Goal: Task Accomplishment & Management: Complete application form

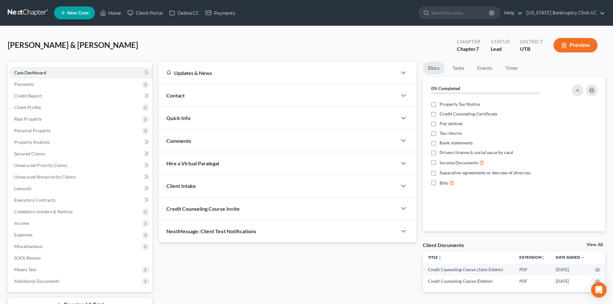
click at [135, 51] on div "[PERSON_NAME] & [PERSON_NAME] Upgraded Chapter Chapter 7 Status Lead District U…" at bounding box center [306, 48] width 597 height 28
click at [106, 12] on link "Home" at bounding box center [110, 13] width 27 height 12
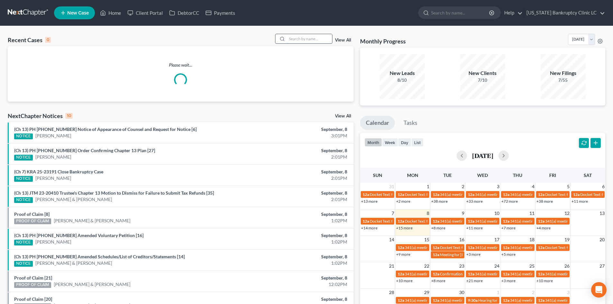
click at [324, 39] on input "search" at bounding box center [309, 38] width 45 height 9
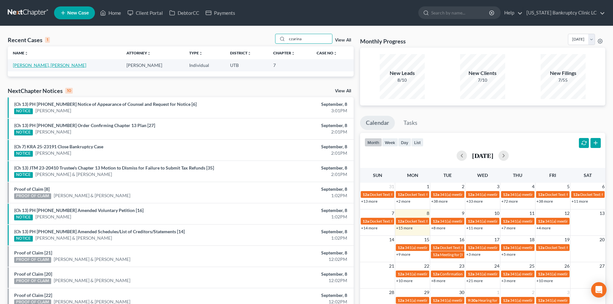
type input "czarina"
click at [26, 66] on link "[PERSON_NAME], [PERSON_NAME]" at bounding box center [49, 64] width 73 height 5
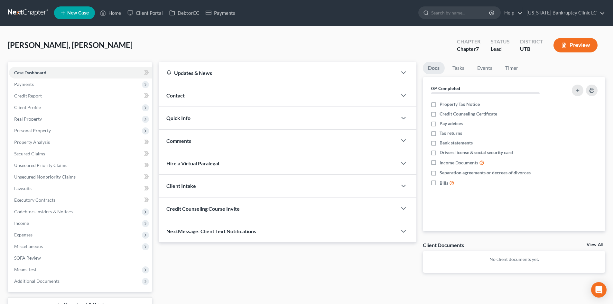
click at [140, 34] on div "Sabitsana, [PERSON_NAME] Upgraded Chapter Chapter 7 Status Lead District UTB Pr…" at bounding box center [306, 48] width 597 height 28
click at [120, 17] on link "Home" at bounding box center [110, 13] width 27 height 12
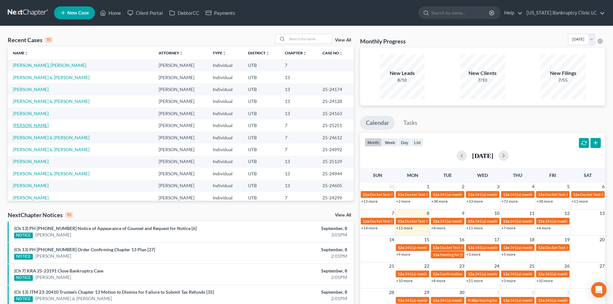
click at [24, 124] on link "[PERSON_NAME]" at bounding box center [31, 125] width 36 height 5
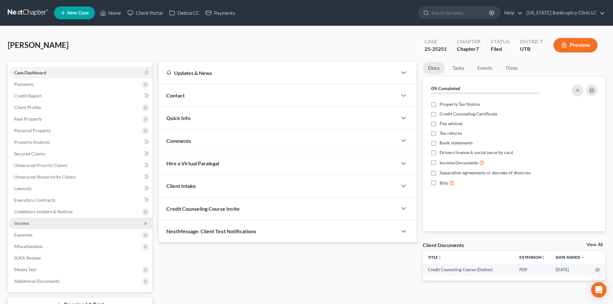
click at [38, 226] on span "Income" at bounding box center [80, 223] width 143 height 12
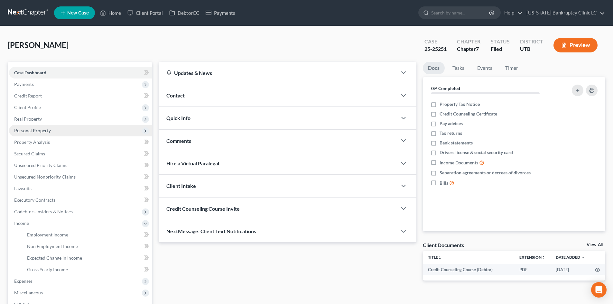
click at [54, 133] on span "Personal Property" at bounding box center [80, 131] width 143 height 12
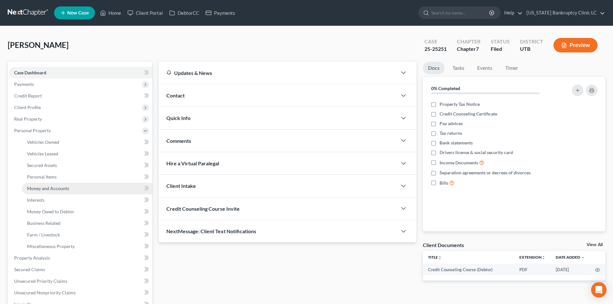
click at [68, 186] on span "Money and Accounts" at bounding box center [48, 188] width 42 height 5
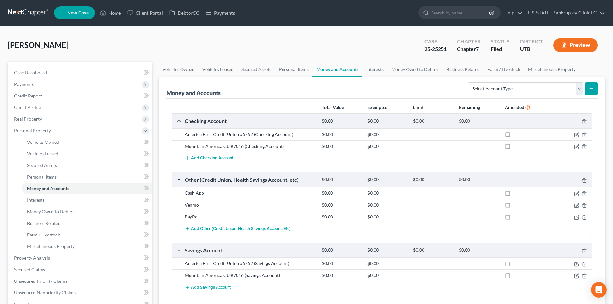
drag, startPoint x: 101, startPoint y: 52, endPoint x: 101, endPoint y: 49, distance: 3.5
click at [102, 52] on div "[PERSON_NAME] Upgraded Case 25-25251 Chapter Chapter 7 Status Filed District [G…" at bounding box center [306, 48] width 597 height 28
click at [106, 12] on icon at bounding box center [103, 13] width 6 height 8
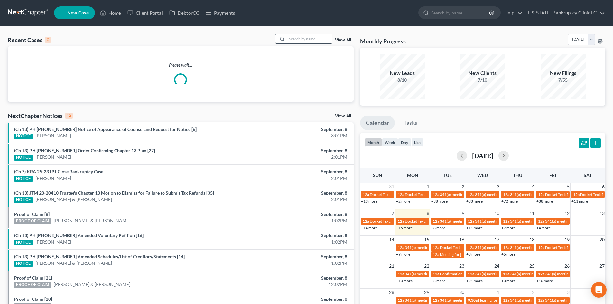
click at [303, 38] on input "search" at bounding box center [309, 38] width 45 height 9
paste input "25-25003"
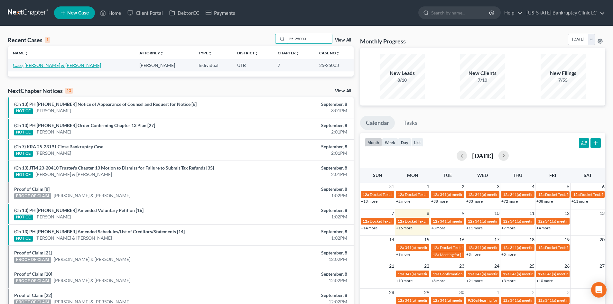
type input "25-25003"
click at [29, 63] on link "Case, [PERSON_NAME] & [PERSON_NAME]" at bounding box center [57, 64] width 88 height 5
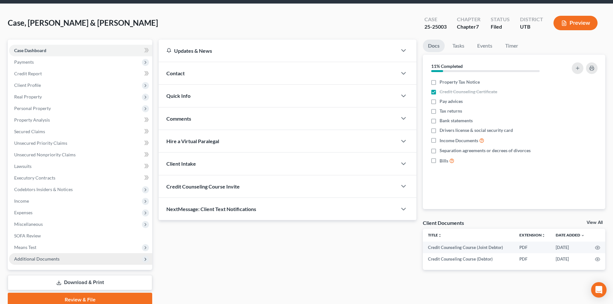
scroll to position [50, 0]
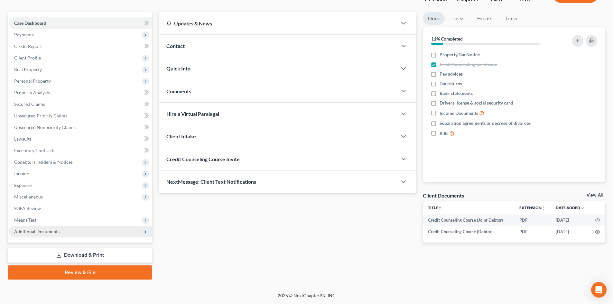
click at [47, 231] on span "Additional Documents" at bounding box center [36, 231] width 45 height 5
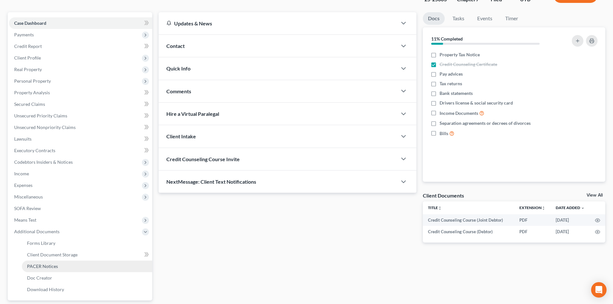
drag, startPoint x: 69, startPoint y: 266, endPoint x: 106, endPoint y: 263, distance: 37.1
click at [69, 266] on link "PACER Notices" at bounding box center [87, 267] width 130 height 12
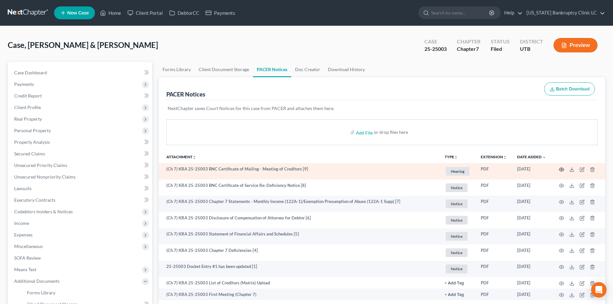
click at [560, 172] on td at bounding box center [578, 171] width 54 height 16
click at [560, 169] on icon "button" at bounding box center [561, 169] width 5 height 5
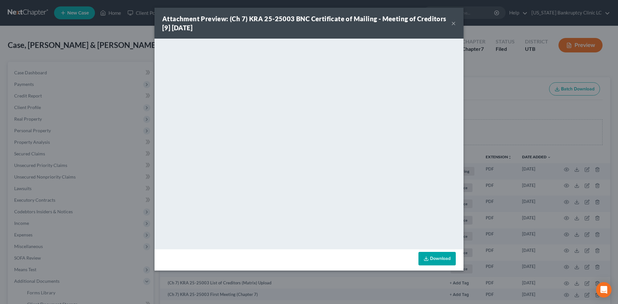
click at [454, 22] on button "×" at bounding box center [453, 23] width 5 height 8
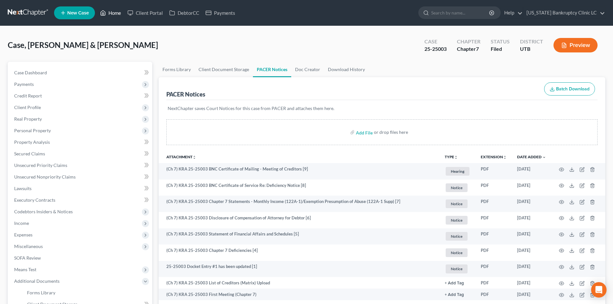
click at [118, 18] on link "Home" at bounding box center [110, 13] width 27 height 12
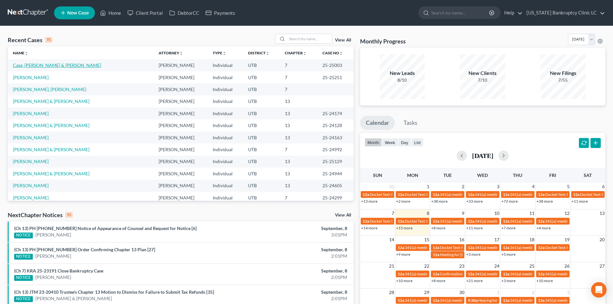
click at [34, 66] on link "Case, [PERSON_NAME] & [PERSON_NAME]" at bounding box center [57, 64] width 88 height 5
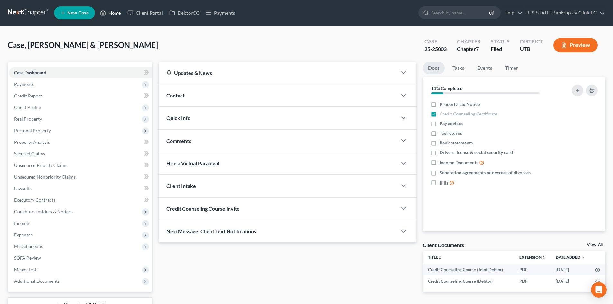
click at [118, 15] on link "Home" at bounding box center [110, 13] width 27 height 12
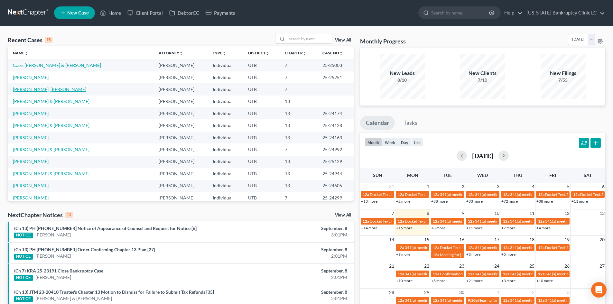
click at [37, 90] on link "[PERSON_NAME], [PERSON_NAME]" at bounding box center [49, 89] width 73 height 5
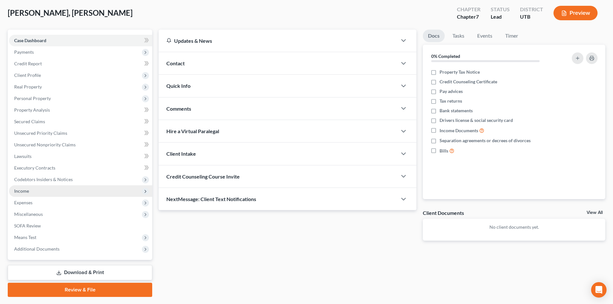
scroll to position [50, 0]
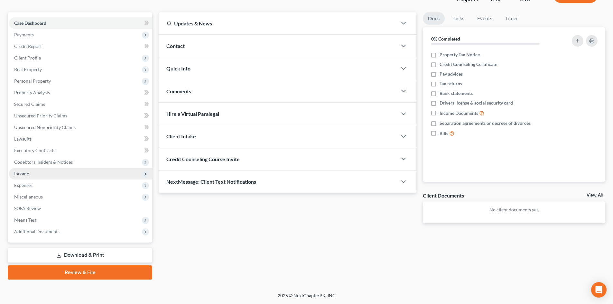
click at [55, 175] on span "Income" at bounding box center [80, 174] width 143 height 12
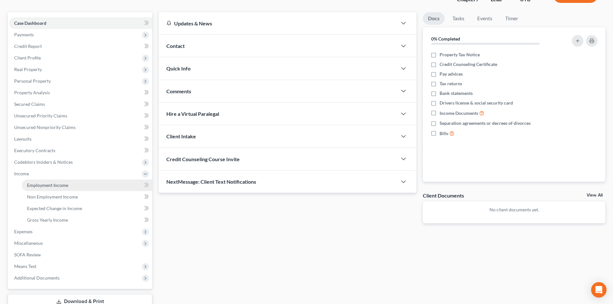
click at [56, 186] on span "Employment Income" at bounding box center [47, 184] width 41 height 5
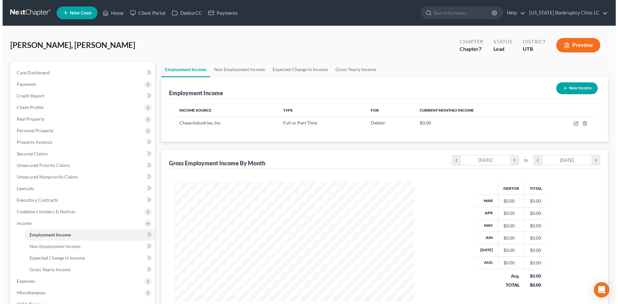
scroll to position [120, 253]
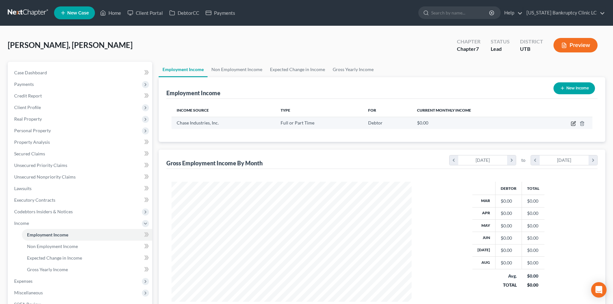
click at [574, 123] on icon "button" at bounding box center [573, 123] width 5 height 5
select select "0"
select select "36"
select select "0"
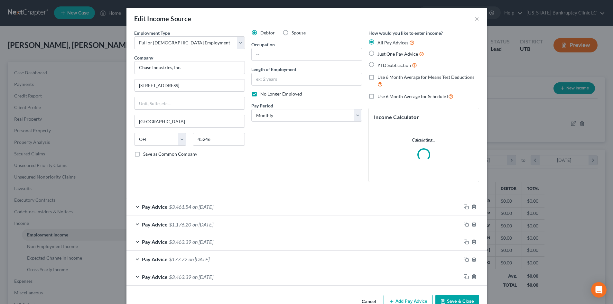
scroll to position [121, 255]
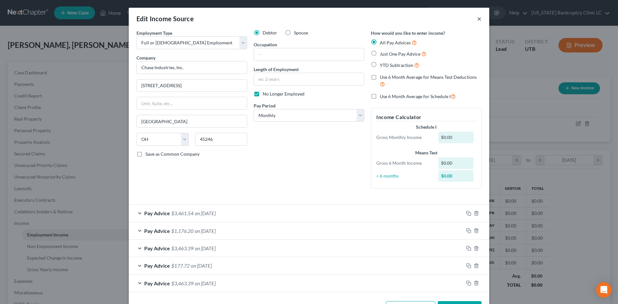
click at [477, 20] on button "×" at bounding box center [479, 19] width 5 height 8
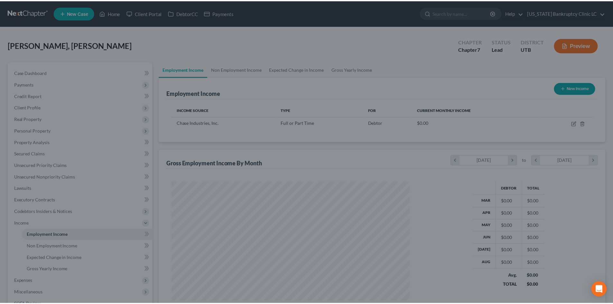
scroll to position [321510, 321378]
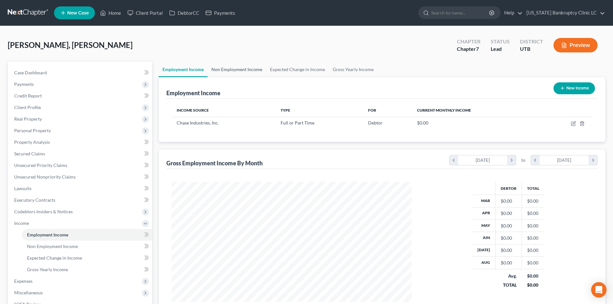
click at [241, 72] on link "Non Employment Income" at bounding box center [236, 69] width 59 height 15
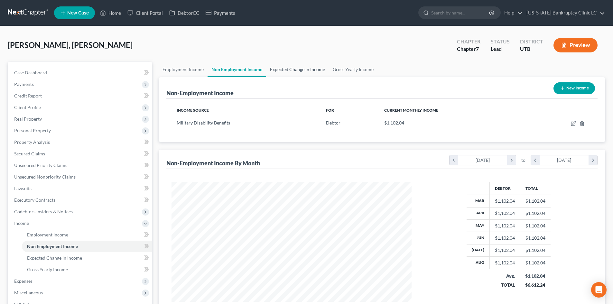
scroll to position [120, 253]
click at [295, 71] on link "Expected Change in Income" at bounding box center [297, 69] width 63 height 15
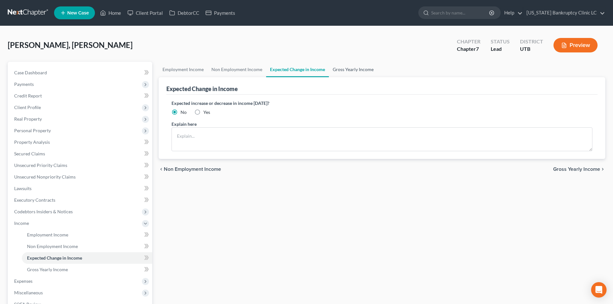
click at [356, 69] on link "Gross Yearly Income" at bounding box center [353, 69] width 49 height 15
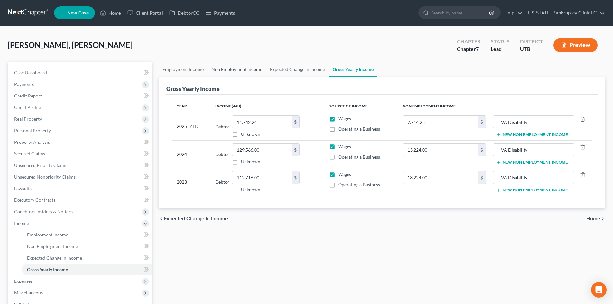
click at [236, 71] on link "Non Employment Income" at bounding box center [236, 69] width 59 height 15
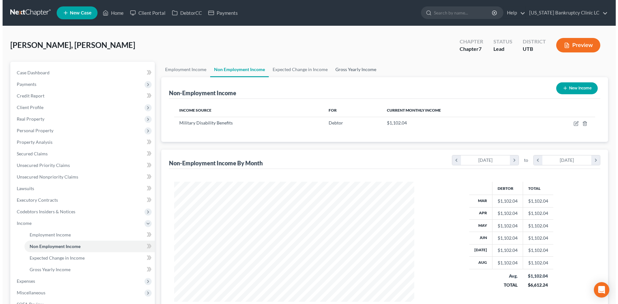
scroll to position [120, 253]
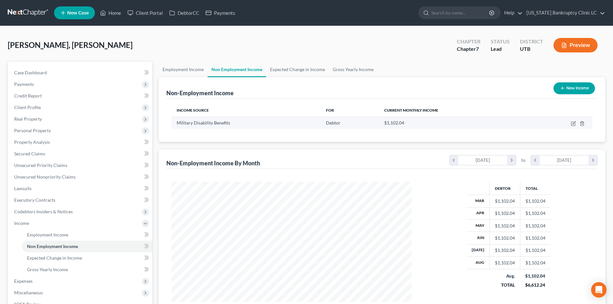
click at [577, 121] on td at bounding box center [560, 123] width 63 height 12
click at [575, 124] on icon "button" at bounding box center [573, 123] width 5 height 5
select select "12"
select select "0"
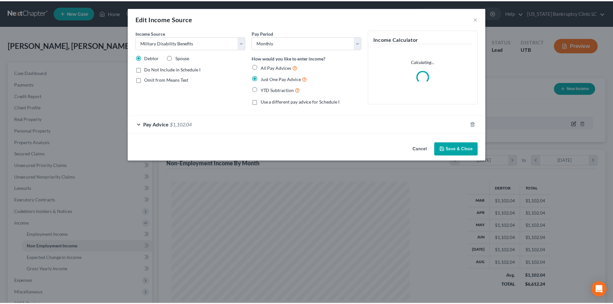
scroll to position [121, 255]
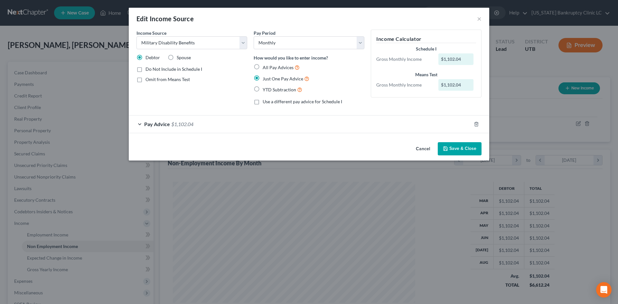
click at [298, 124] on div "Pay Advice $1,102.04" at bounding box center [300, 123] width 342 height 17
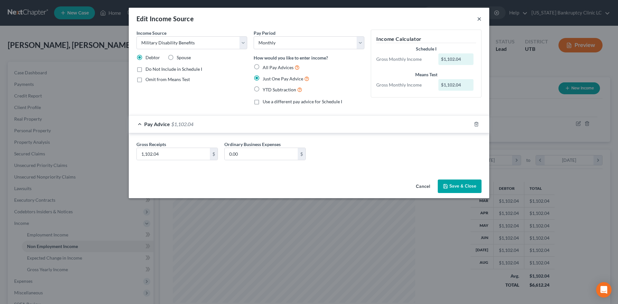
click at [479, 18] on button "×" at bounding box center [479, 19] width 5 height 8
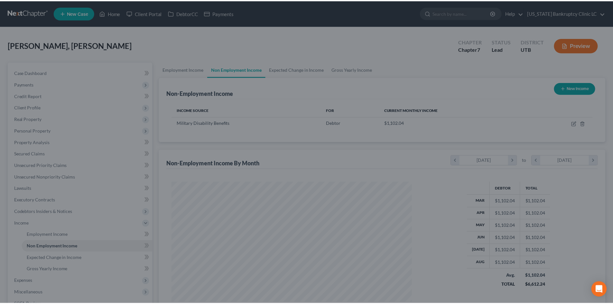
scroll to position [321510, 321378]
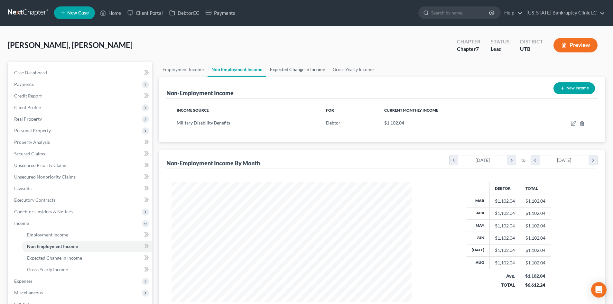
click at [301, 66] on link "Expected Change in Income" at bounding box center [297, 69] width 63 height 15
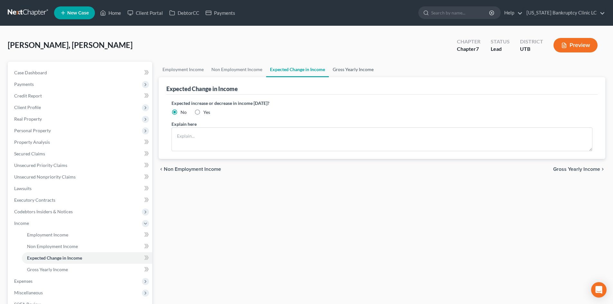
click at [353, 69] on link "Gross Yearly Income" at bounding box center [353, 69] width 49 height 15
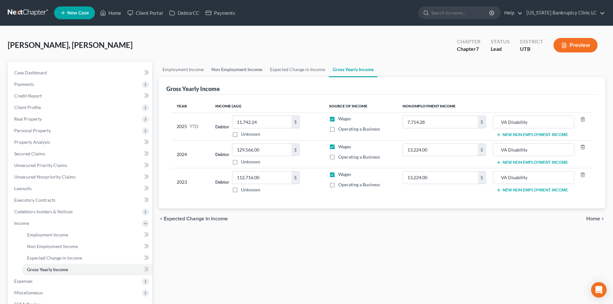
click at [221, 74] on link "Non Employment Income" at bounding box center [236, 69] width 59 height 15
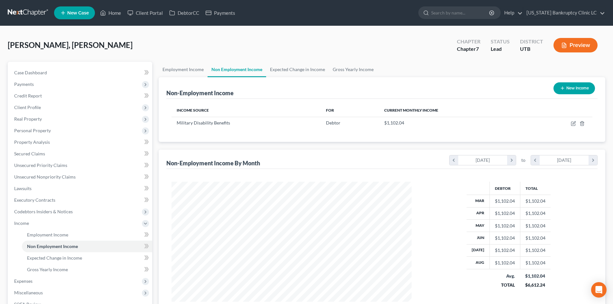
scroll to position [120, 253]
click at [351, 71] on link "Gross Yearly Income" at bounding box center [353, 69] width 49 height 15
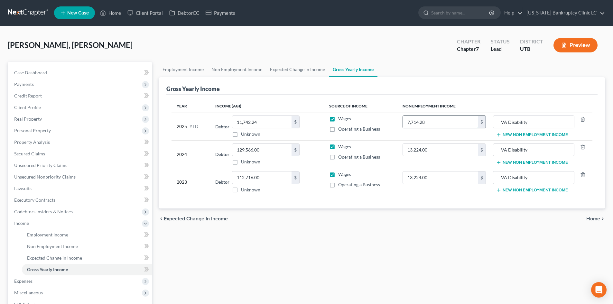
click at [442, 119] on input "7,714.28" at bounding box center [440, 122] width 75 height 12
type input "9,918.36"
click at [292, 72] on link "Expected Change in Income" at bounding box center [297, 69] width 63 height 15
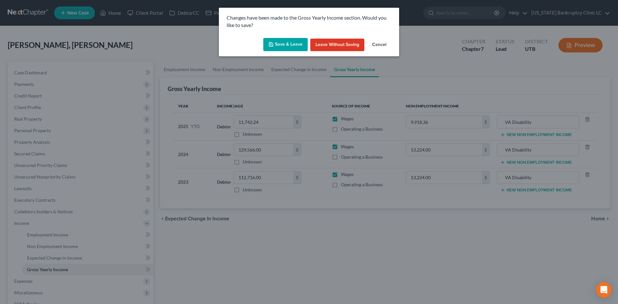
click at [278, 42] on button "Save & Leave" at bounding box center [285, 45] width 44 height 14
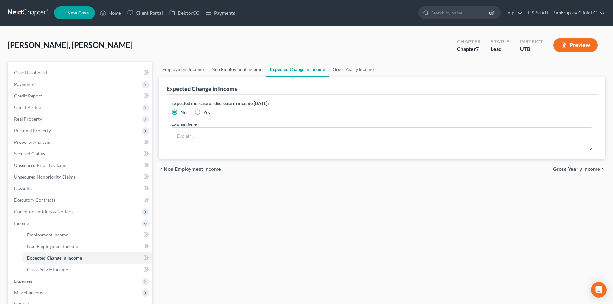
click at [226, 72] on link "Non Employment Income" at bounding box center [236, 69] width 59 height 15
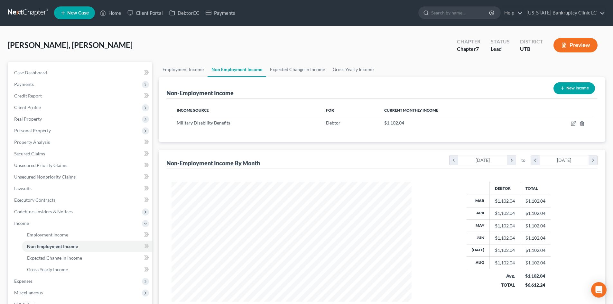
scroll to position [120, 253]
drag, startPoint x: 120, startPoint y: 40, endPoint x: 116, endPoint y: 29, distance: 11.8
click at [120, 40] on div "Sabitsana, [PERSON_NAME] Upgraded Chapter Chapter 7 Status Lead District UTB Pr…" at bounding box center [306, 48] width 597 height 28
click at [114, 12] on link "Home" at bounding box center [110, 13] width 27 height 12
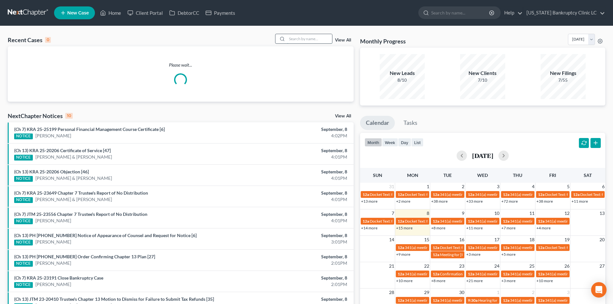
click at [305, 39] on input "search" at bounding box center [309, 38] width 45 height 9
paste input "25-23649"
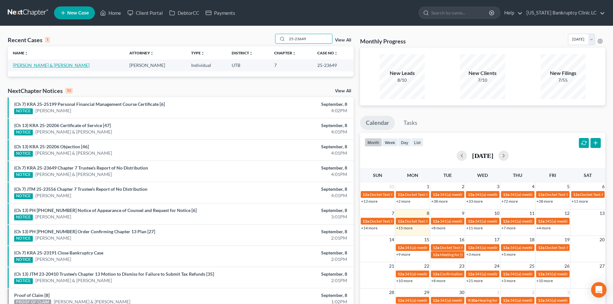
type input "25-23649"
click at [23, 64] on link "[PERSON_NAME] & [PERSON_NAME]" at bounding box center [51, 64] width 77 height 5
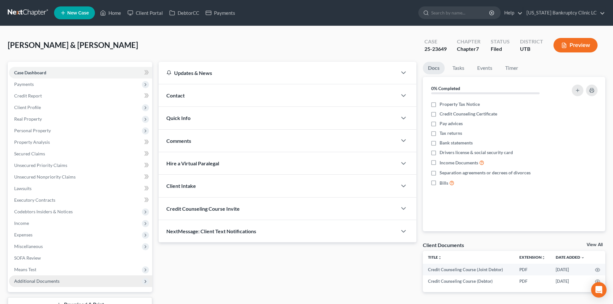
click at [66, 280] on span "Additional Documents" at bounding box center [80, 281] width 143 height 12
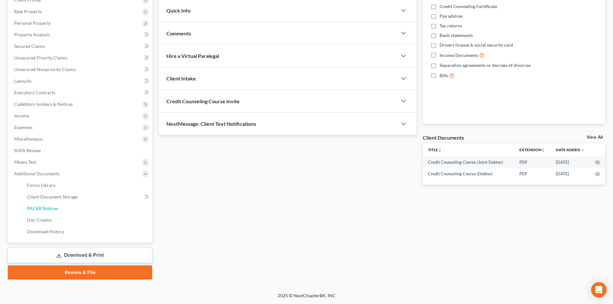
click at [74, 205] on link "PACER Notices" at bounding box center [87, 209] width 130 height 12
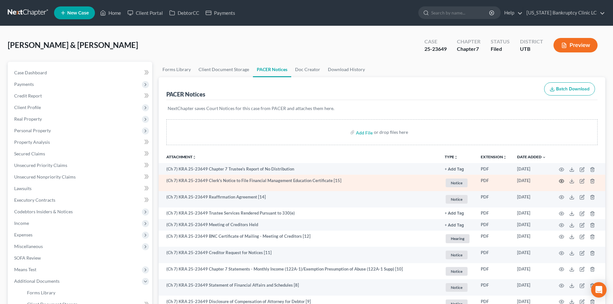
click at [563, 182] on icon "button" at bounding box center [561, 181] width 5 height 5
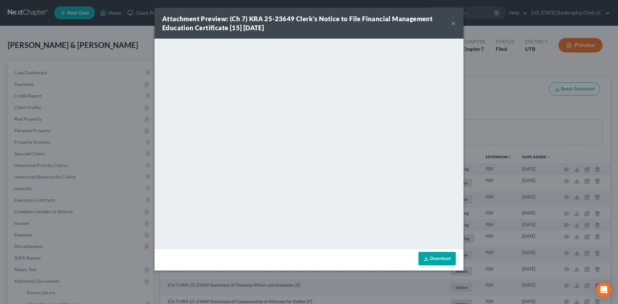
click at [452, 22] on button "×" at bounding box center [453, 23] width 5 height 8
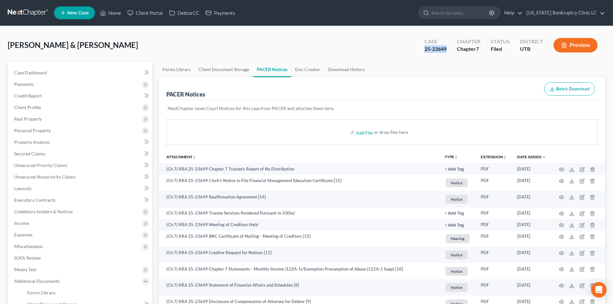
drag, startPoint x: 423, startPoint y: 51, endPoint x: 450, endPoint y: 52, distance: 26.7
click at [450, 52] on div "Case 25-23649" at bounding box center [435, 45] width 32 height 19
drag, startPoint x: 430, startPoint y: 64, endPoint x: 141, endPoint y: 46, distance: 289.4
click at [431, 64] on ul "Forms Library Client Document Storage PACER Notices Doc Creator Download History" at bounding box center [382, 69] width 446 height 15
drag, startPoint x: 110, startPoint y: 5, endPoint x: 112, endPoint y: 9, distance: 5.2
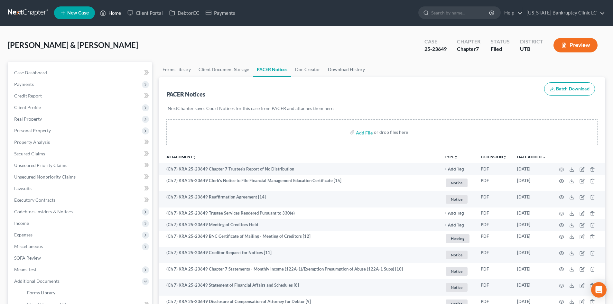
click at [110, 6] on ul "New Case Home Client Portal DebtorCC Payments - No Result - See all results Or …" at bounding box center [329, 13] width 551 height 17
drag, startPoint x: 118, startPoint y: 14, endPoint x: 375, endPoint y: 10, distance: 256.4
click at [119, 15] on link "Home" at bounding box center [110, 13] width 27 height 12
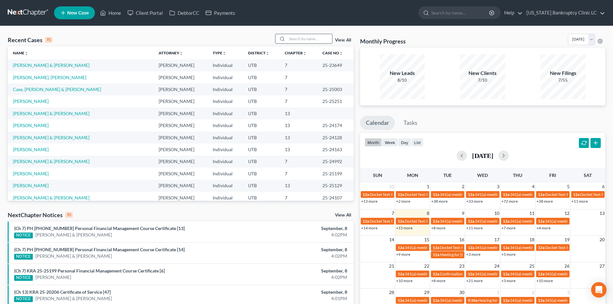
click at [302, 37] on input "search" at bounding box center [309, 38] width 45 height 9
paste input "25-23584"
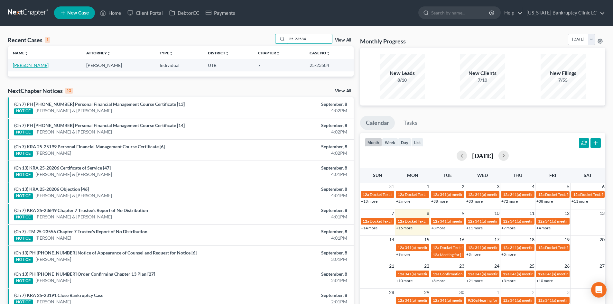
type input "25-23584"
drag, startPoint x: 25, startPoint y: 65, endPoint x: 354, endPoint y: 40, distance: 330.6
click at [25, 65] on link "[PERSON_NAME]" at bounding box center [31, 64] width 36 height 5
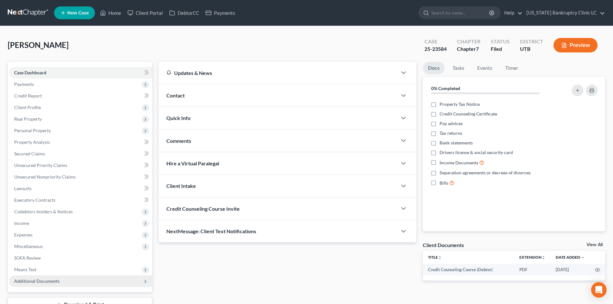
click at [66, 275] on span "Additional Documents" at bounding box center [80, 281] width 143 height 12
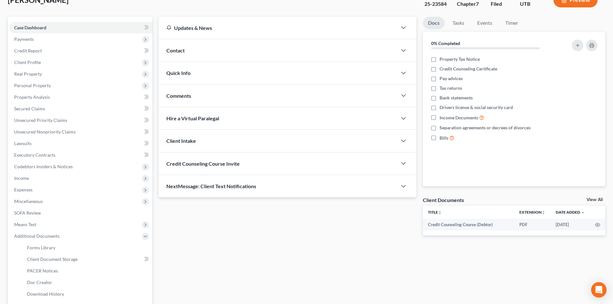
scroll to position [107, 0]
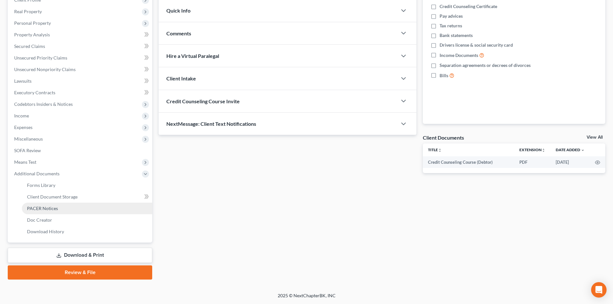
click at [60, 203] on link "PACER Notices" at bounding box center [87, 209] width 130 height 12
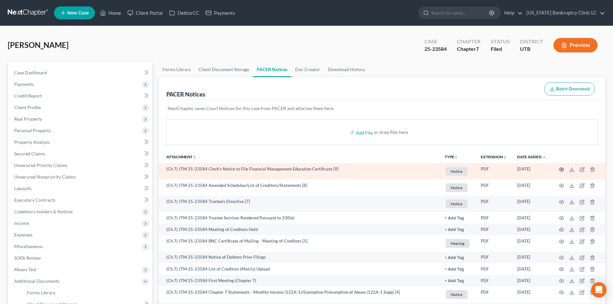
click at [561, 172] on icon "button" at bounding box center [561, 169] width 5 height 5
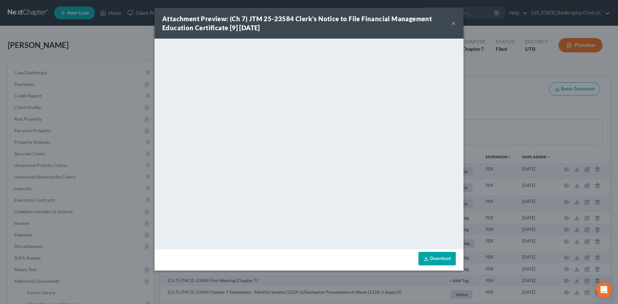
drag, startPoint x: 452, startPoint y: 25, endPoint x: 486, endPoint y: 29, distance: 34.3
click at [452, 25] on button "×" at bounding box center [453, 23] width 5 height 8
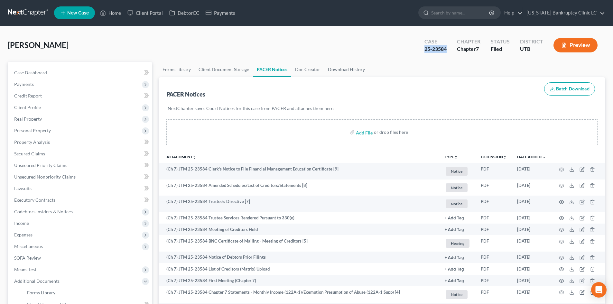
drag, startPoint x: 421, startPoint y: 50, endPoint x: 451, endPoint y: 55, distance: 30.3
click at [451, 55] on div "Case 25-23584" at bounding box center [435, 45] width 32 height 19
copy div "25-23584"
click at [148, 44] on div "[PERSON_NAME] Upgraded Case 25-23584 Chapter Chapter 7 Status Filed District UT…" at bounding box center [306, 48] width 597 height 28
click at [122, 14] on link "Home" at bounding box center [110, 13] width 27 height 12
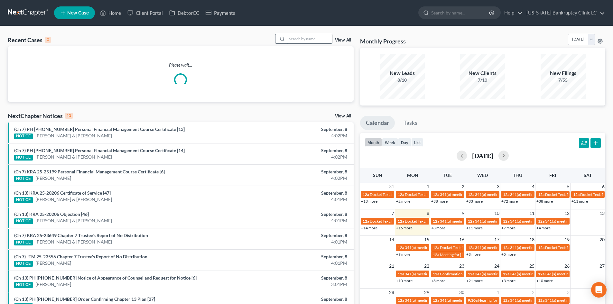
click at [294, 39] on input "search" at bounding box center [309, 38] width 45 height 9
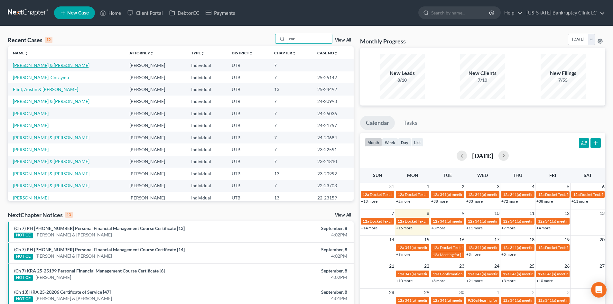
type input "cor"
click at [48, 67] on link "[PERSON_NAME] & [PERSON_NAME]" at bounding box center [51, 64] width 77 height 5
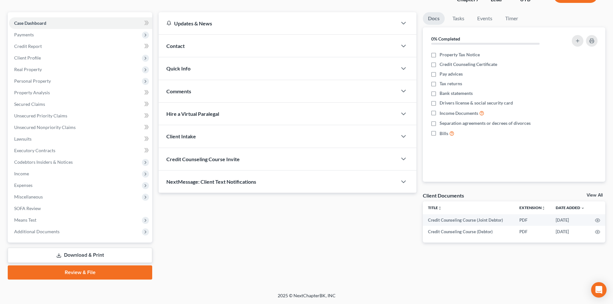
click at [56, 272] on link "Review & File" at bounding box center [80, 272] width 144 height 14
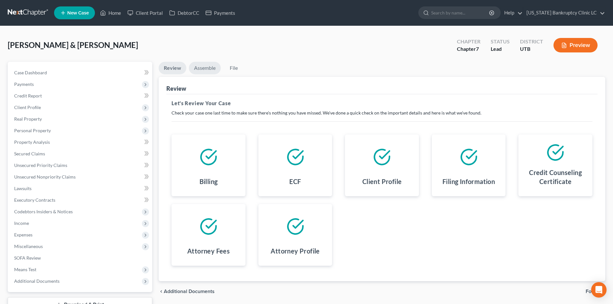
click at [205, 68] on link "Assemble" at bounding box center [205, 68] width 32 height 13
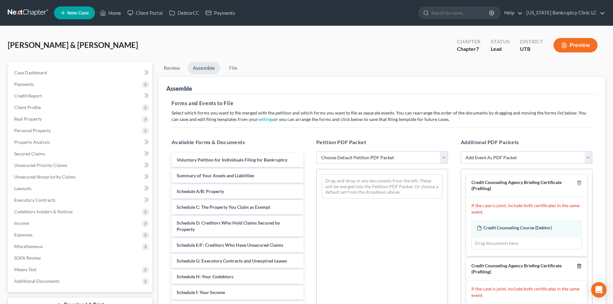
click at [579, 267] on line "button" at bounding box center [579, 266] width 0 height 1
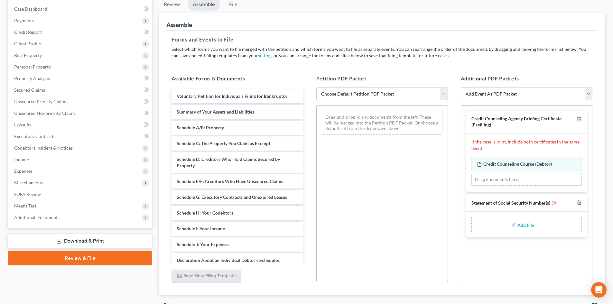
scroll to position [64, 0]
click at [526, 226] on input "file" at bounding box center [524, 224] width 15 height 12
type input "C:\fakepath\[PERSON_NAME] SSN.pdf"
click at [366, 95] on select "Choose Default Petition PDF Packet Emergency Filing (Voluntary Petition and Cre…" at bounding box center [382, 93] width 132 height 13
select select "3"
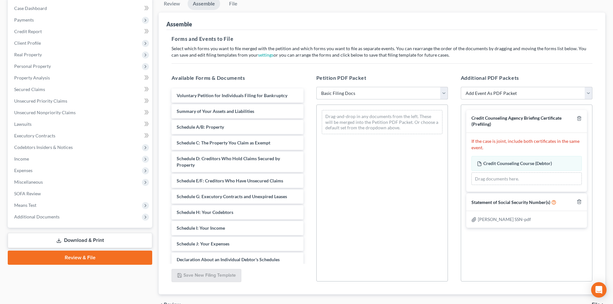
click at [316, 87] on select "Choose Default Petition PDF Packet Emergency Filing (Voluntary Petition and Cre…" at bounding box center [382, 93] width 132 height 13
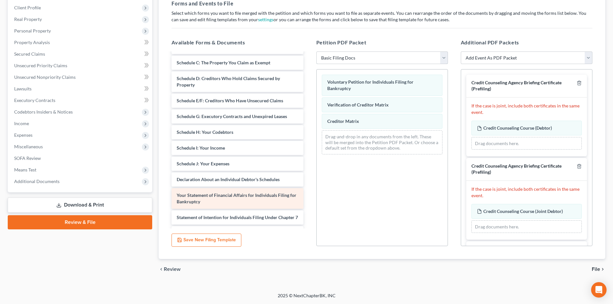
scroll to position [0, 0]
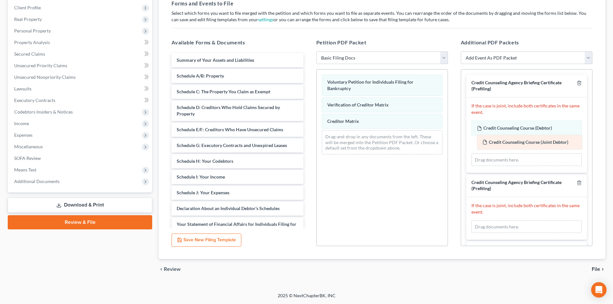
drag, startPoint x: 530, startPoint y: 211, endPoint x: 536, endPoint y: 142, distance: 69.4
click at [536, 220] on div "Credit Counseling Course (Joint Debtor) Amended Credit Counseling Course (Joint…" at bounding box center [526, 226] width 110 height 13
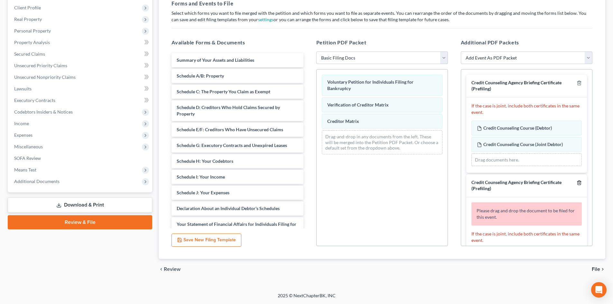
click at [576, 185] on icon "button" at bounding box center [578, 182] width 5 height 5
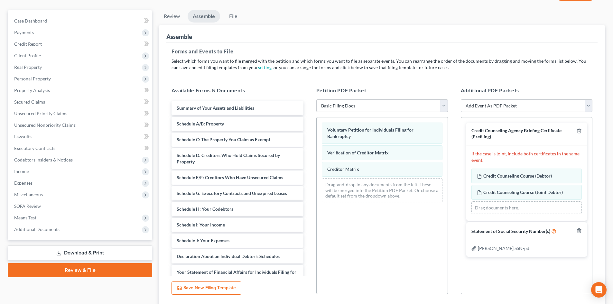
scroll to position [35, 0]
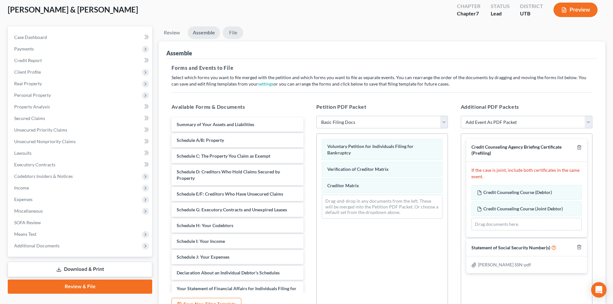
click at [229, 33] on link "File" at bounding box center [233, 32] width 21 height 13
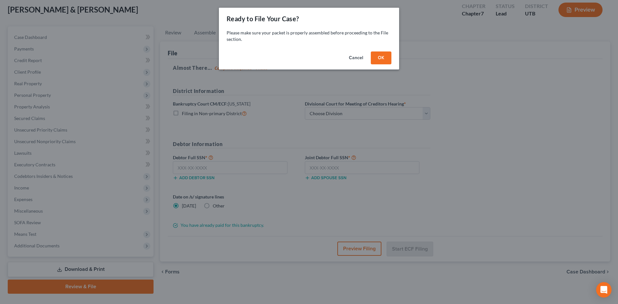
click at [350, 38] on p "Please make sure your packet is properly assembled before proceeding to the Fil…" at bounding box center [308, 36] width 165 height 13
click at [380, 56] on button "OK" at bounding box center [381, 57] width 21 height 13
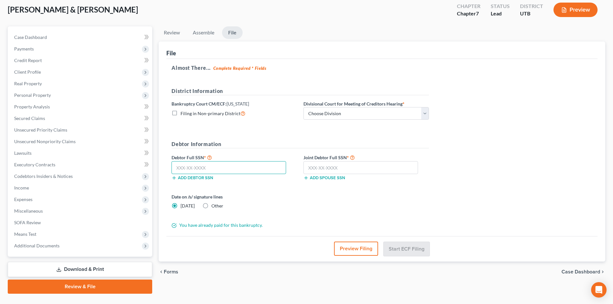
click at [223, 168] on input "text" at bounding box center [228, 167] width 115 height 13
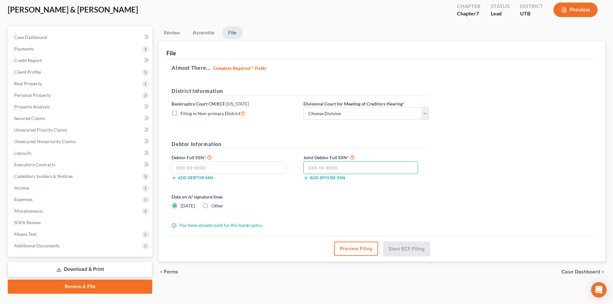
click at [357, 169] on input "text" at bounding box center [360, 167] width 115 height 13
type input "426-37-9767"
click at [227, 164] on input "text" at bounding box center [228, 167] width 115 height 13
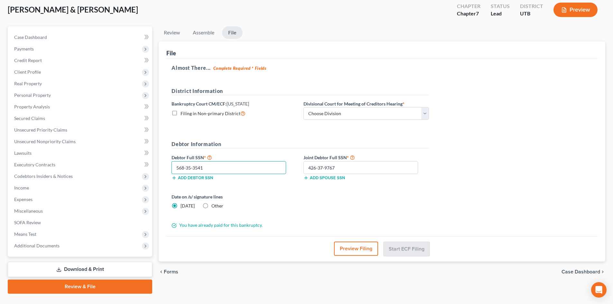
type input "568-35-3541"
click at [440, 204] on div "Almost There... Complete Required * Fields District Information Bankruptcy Cour…" at bounding box center [381, 148] width 431 height 178
drag, startPoint x: 311, startPoint y: 115, endPoint x: 315, endPoint y: 119, distance: 5.9
click at [311, 115] on select "Choose Division [GEOGRAPHIC_DATA]" at bounding box center [365, 113] width 125 height 13
select select "0"
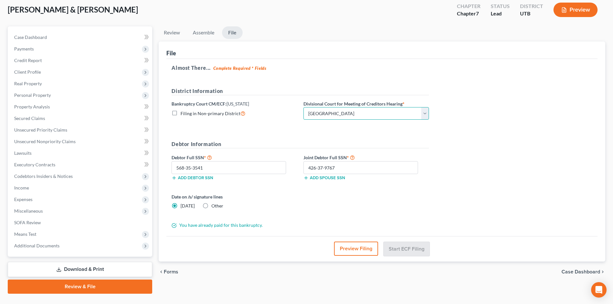
click at [303, 107] on select "Choose Division [GEOGRAPHIC_DATA]" at bounding box center [365, 113] width 125 height 13
click at [475, 188] on div "Almost There... Complete Required * Fields District Information Bankruptcy Cour…" at bounding box center [381, 148] width 431 height 178
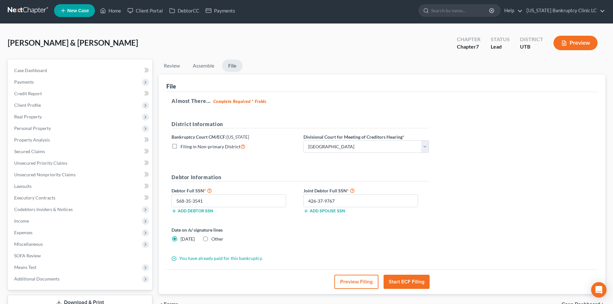
scroll to position [0, 0]
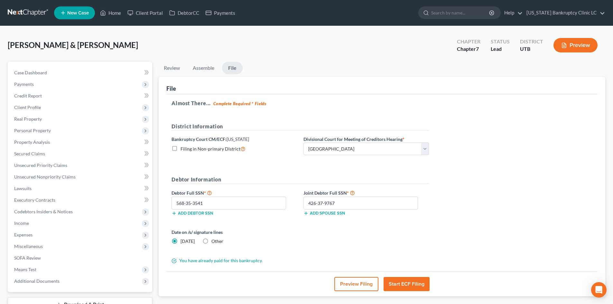
click at [420, 287] on button "Start ECF Filing" at bounding box center [406, 284] width 46 height 14
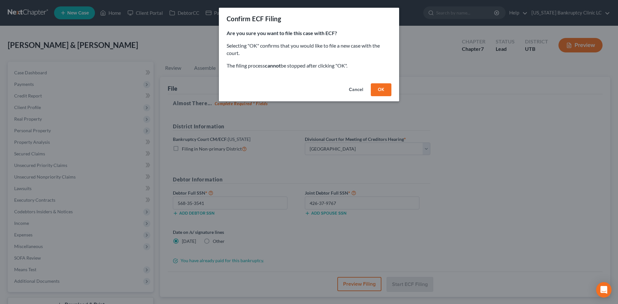
click at [385, 88] on button "OK" at bounding box center [381, 89] width 21 height 13
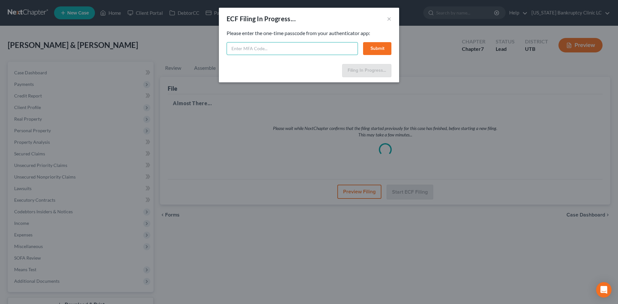
click at [260, 50] on input "text" at bounding box center [291, 48] width 131 height 13
type input "817445"
click at [378, 41] on div "Please enter the one-time passcode from your authenticator app: 817445 Submit" at bounding box center [308, 42] width 165 height 25
click at [379, 44] on button "Submit" at bounding box center [377, 48] width 28 height 13
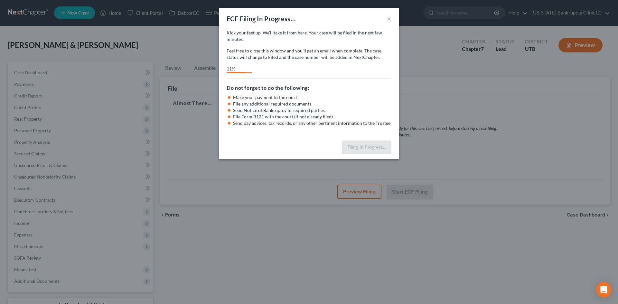
select select "0"
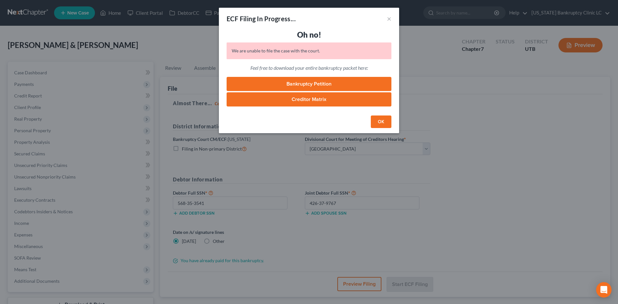
click at [376, 124] on button "OK" at bounding box center [381, 121] width 21 height 13
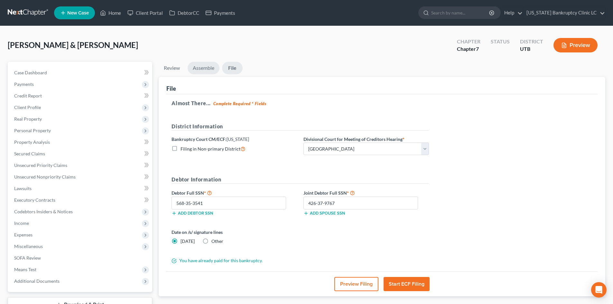
click at [208, 68] on link "Assemble" at bounding box center [204, 68] width 32 height 13
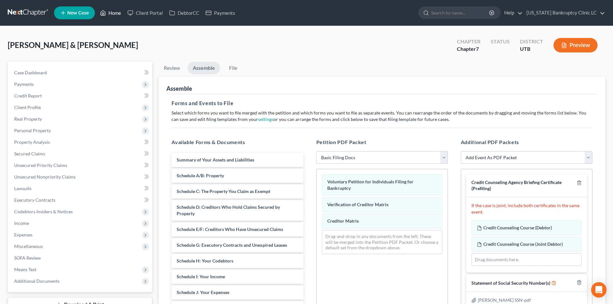
click at [118, 15] on link "Home" at bounding box center [110, 13] width 27 height 12
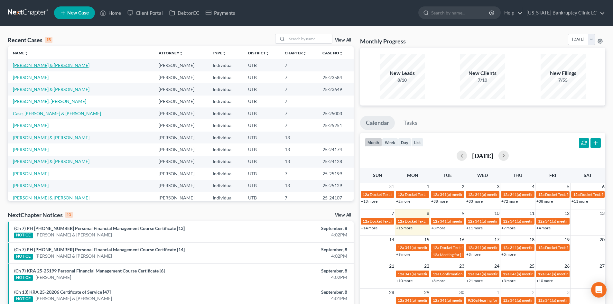
click at [61, 66] on link "[PERSON_NAME] & [PERSON_NAME]" at bounding box center [51, 64] width 77 height 5
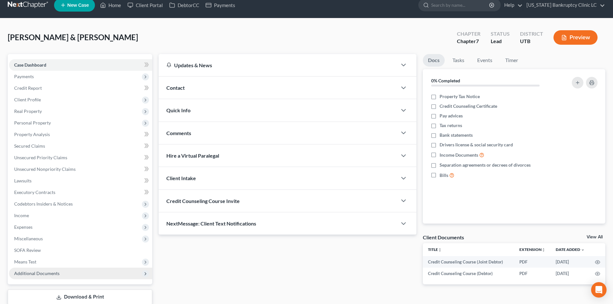
scroll to position [50, 0]
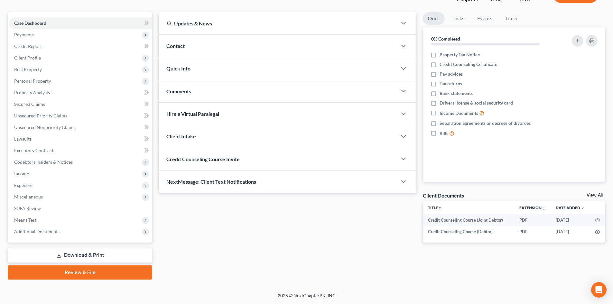
drag, startPoint x: 83, startPoint y: 276, endPoint x: 390, endPoint y: 264, distance: 308.0
click at [83, 276] on link "Review & File" at bounding box center [80, 272] width 144 height 14
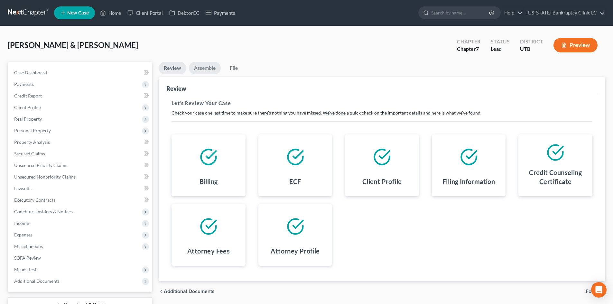
click at [208, 66] on link "Assemble" at bounding box center [205, 68] width 32 height 13
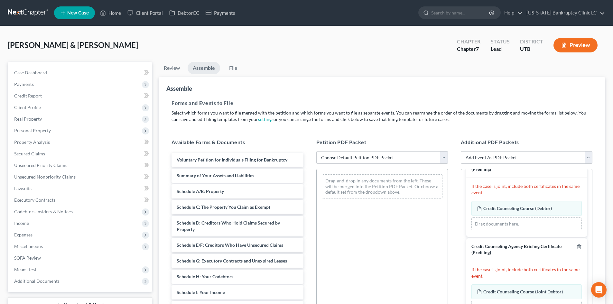
scroll to position [12, 0]
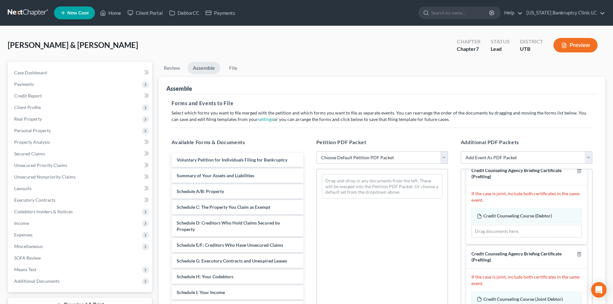
click at [396, 158] on select "Choose Default Petition PDF Packet Emergency Filing (Voluntary Petition and Cre…" at bounding box center [382, 157] width 132 height 13
select select "3"
click at [316, 151] on select "Choose Default Petition PDF Packet Emergency Filing (Voluntary Petition and Cre…" at bounding box center [382, 157] width 132 height 13
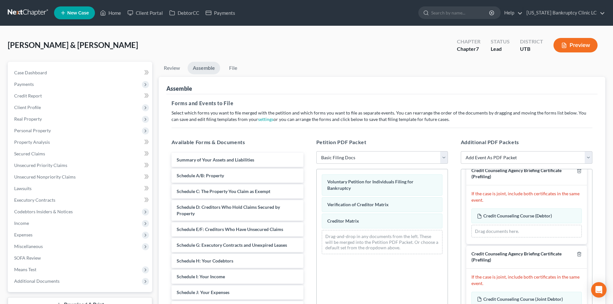
click at [512, 138] on h5 "Additional PDF Packets" at bounding box center [527, 142] width 132 height 8
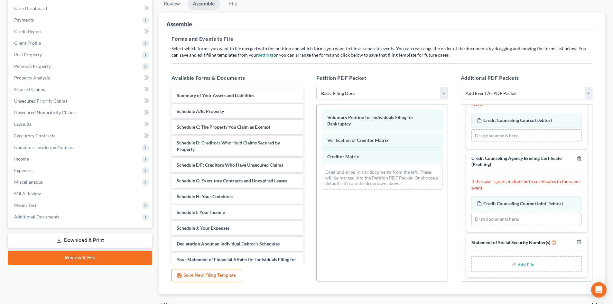
scroll to position [44, 0]
drag, startPoint x: 471, startPoint y: 241, endPoint x: 565, endPoint y: 243, distance: 94.9
click at [565, 243] on div "Statement of Social Security Number(s)" at bounding box center [526, 242] width 121 height 18
click at [598, 202] on div "Additional PDF Packets Add Event As PDF Packet Affidavit/Declaration Amended Do…" at bounding box center [526, 178] width 144 height 218
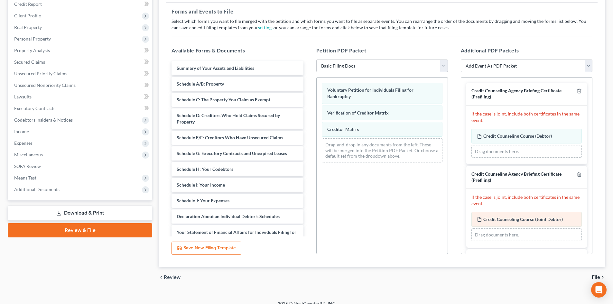
scroll to position [68, 0]
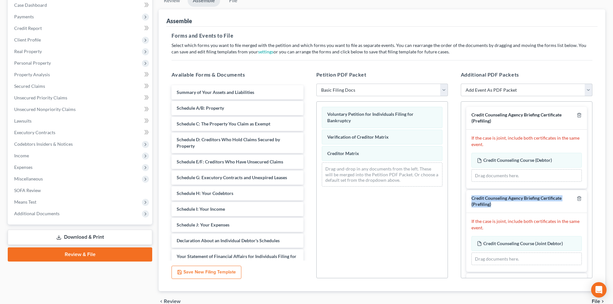
drag, startPoint x: 471, startPoint y: 198, endPoint x: 495, endPoint y: 206, distance: 25.4
click at [495, 206] on div "Credit Counseling Agency Briefing Certificate (Prefiling)" at bounding box center [526, 201] width 121 height 23
click at [503, 206] on div "Credit Counseling Agency Briefing Certificate (Prefiling)" at bounding box center [522, 201] width 103 height 12
drag, startPoint x: 471, startPoint y: 113, endPoint x: 502, endPoint y: 120, distance: 31.6
click at [502, 120] on div "Credit Counseling Agency Briefing Certificate (Prefiling)" at bounding box center [522, 118] width 103 height 12
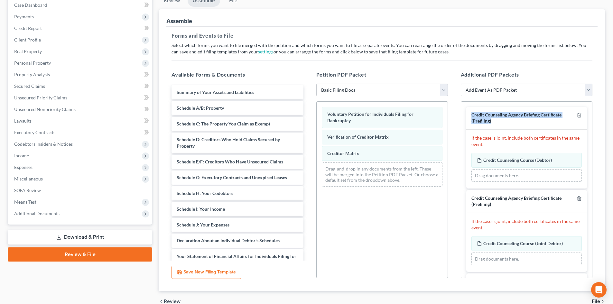
click at [502, 120] on div "Credit Counseling Agency Briefing Certificate (Prefiling)" at bounding box center [522, 118] width 103 height 12
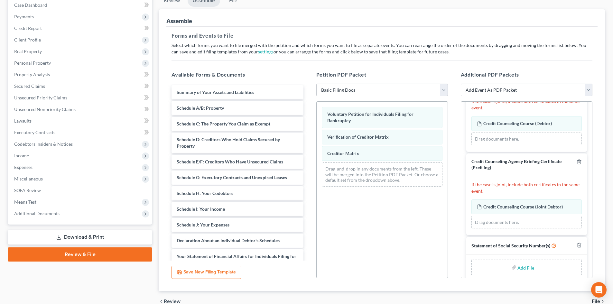
scroll to position [44, 0]
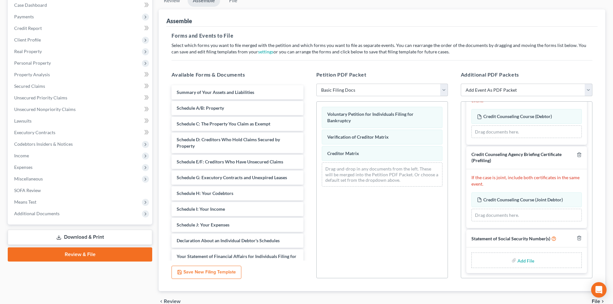
click at [518, 258] on input "file" at bounding box center [524, 260] width 15 height 12
type input "C:\fakepath\[PERSON_NAME] SSN.pdf"
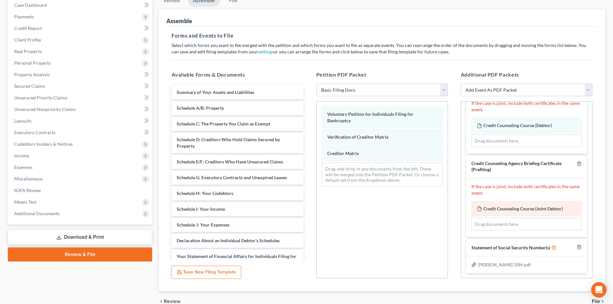
scroll to position [35, 0]
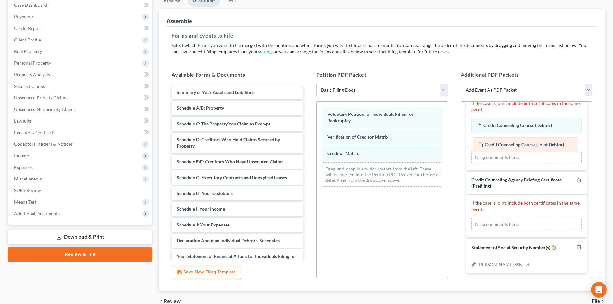
drag, startPoint x: 517, startPoint y: 210, endPoint x: 518, endPoint y: 146, distance: 64.0
click at [518, 218] on div "Credit Counseling Course (Joint Debtor) Amended Credit Counseling Course (Joint…" at bounding box center [526, 224] width 110 height 13
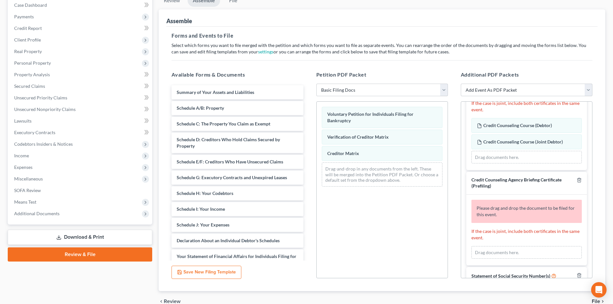
scroll to position [44, 0]
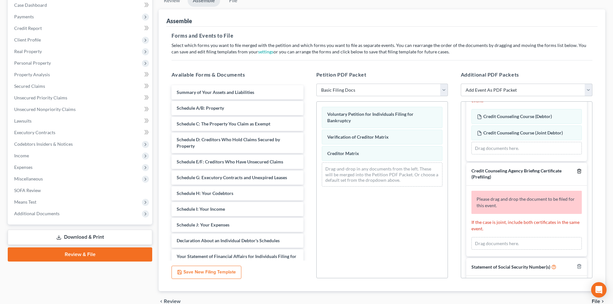
click at [577, 170] on icon "button" at bounding box center [578, 171] width 3 height 4
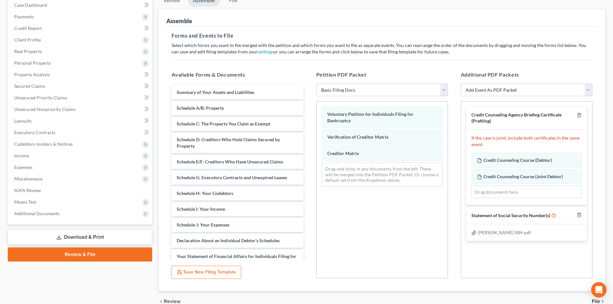
scroll to position [3, 0]
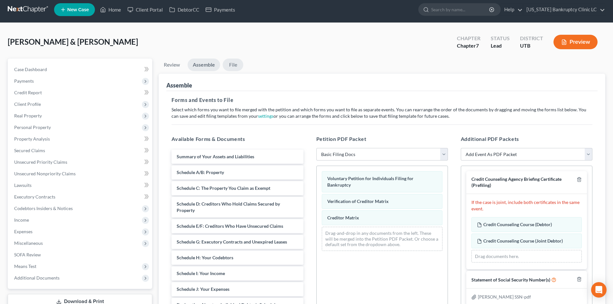
click at [234, 65] on link "File" at bounding box center [233, 65] width 21 height 13
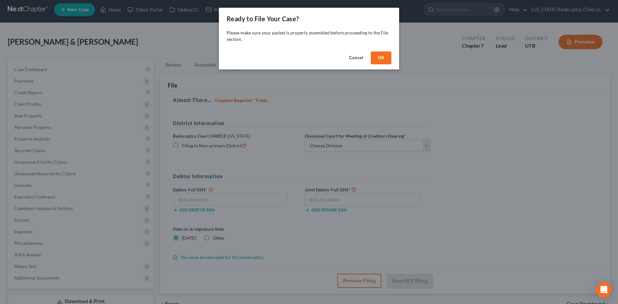
click at [385, 59] on button "OK" at bounding box center [381, 57] width 21 height 13
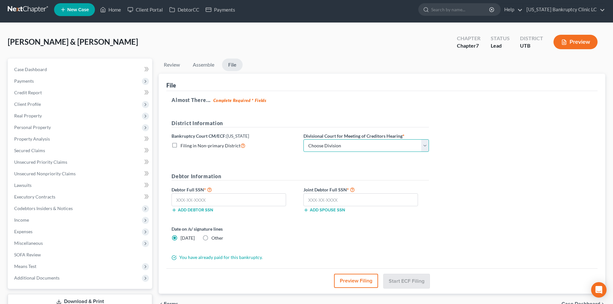
click at [335, 141] on select "Choose Division [GEOGRAPHIC_DATA]" at bounding box center [365, 145] width 125 height 13
select select "0"
click at [303, 139] on select "Choose Division [GEOGRAPHIC_DATA]" at bounding box center [365, 145] width 125 height 13
click at [244, 206] on input "text" at bounding box center [228, 199] width 115 height 13
click at [215, 198] on input "text" at bounding box center [228, 199] width 115 height 13
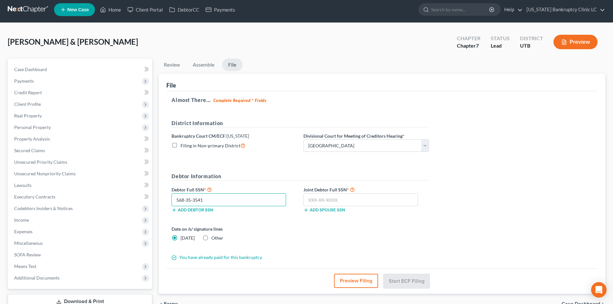
type input "568-35-3541"
click at [334, 201] on input "text" at bounding box center [360, 199] width 115 height 13
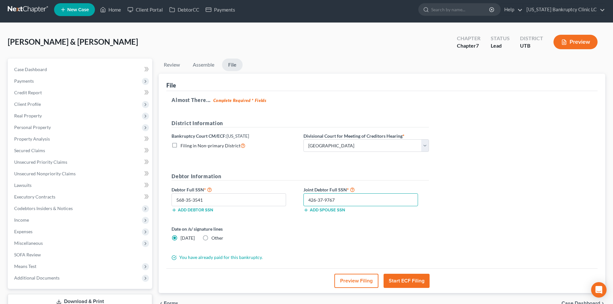
type input "426-37-9767"
click at [415, 281] on button "Start ECF Filing" at bounding box center [406, 281] width 46 height 14
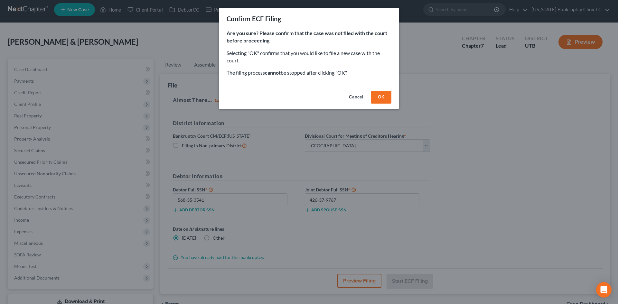
click at [377, 93] on button "OK" at bounding box center [381, 97] width 21 height 13
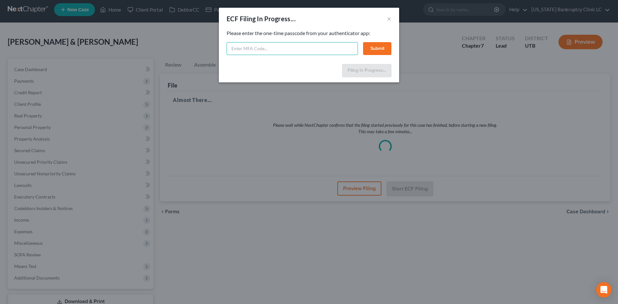
click at [262, 46] on input "text" at bounding box center [291, 48] width 131 height 13
type input "793894"
drag, startPoint x: 364, startPoint y: 46, endPoint x: 365, endPoint y: 60, distance: 14.2
click at [364, 46] on button "Submit" at bounding box center [377, 48] width 28 height 13
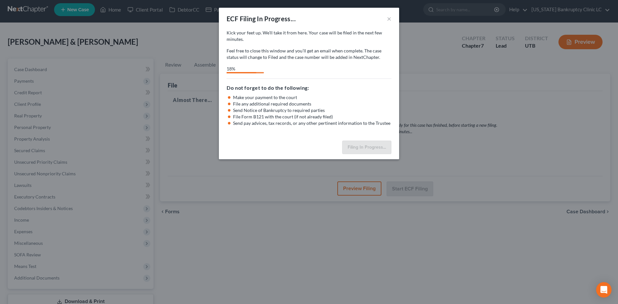
select select "0"
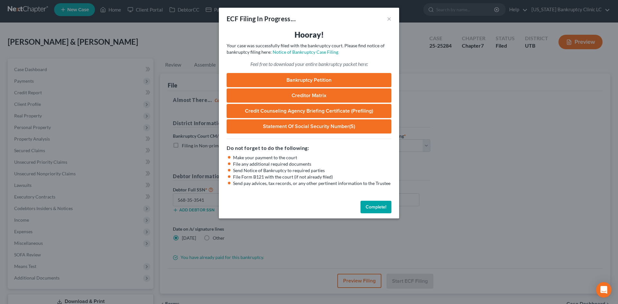
click at [376, 210] on button "Complete!" at bounding box center [375, 207] width 31 height 13
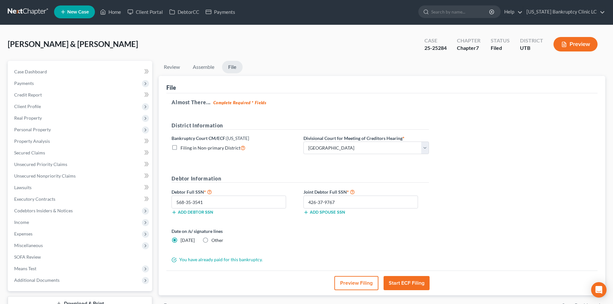
scroll to position [0, 0]
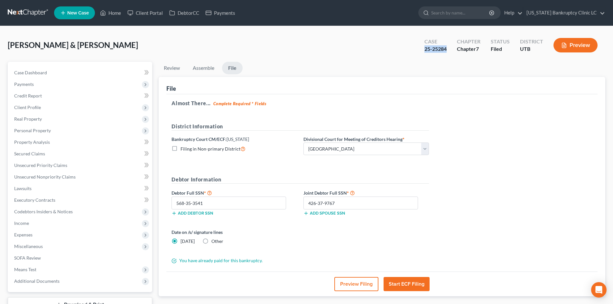
drag, startPoint x: 423, startPoint y: 50, endPoint x: 453, endPoint y: 52, distance: 30.0
click at [447, 51] on div "Case 25-25284" at bounding box center [435, 45] width 32 height 19
copy div "25-25284"
click at [127, 42] on div "[PERSON_NAME] & [PERSON_NAME] Upgraded Case 25-25284 Chapter Chapter 7 Status F…" at bounding box center [306, 48] width 597 height 28
click at [41, 132] on span "Personal Property" at bounding box center [32, 130] width 37 height 5
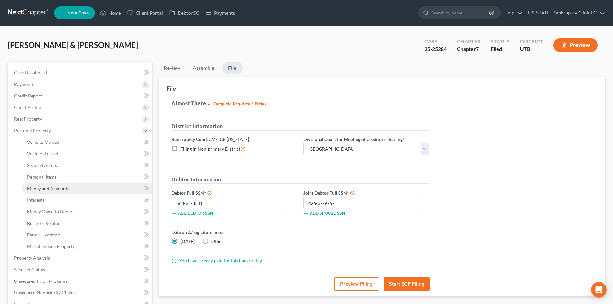
click at [62, 188] on span "Money and Accounts" at bounding box center [48, 188] width 42 height 5
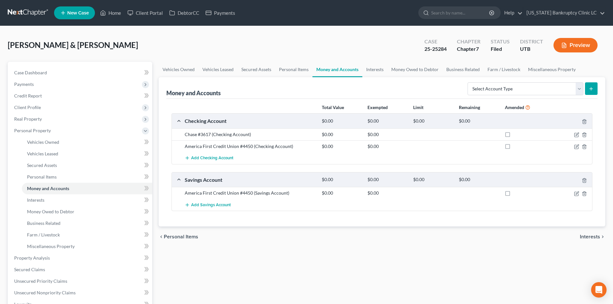
drag, startPoint x: 120, startPoint y: 60, endPoint x: 115, endPoint y: 25, distance: 35.4
click at [120, 60] on div "[PERSON_NAME] & [PERSON_NAME] Upgraded Case 25-25284 Chapter Chapter 7 Status F…" at bounding box center [306, 48] width 597 height 28
click at [114, 12] on link "Home" at bounding box center [110, 13] width 27 height 12
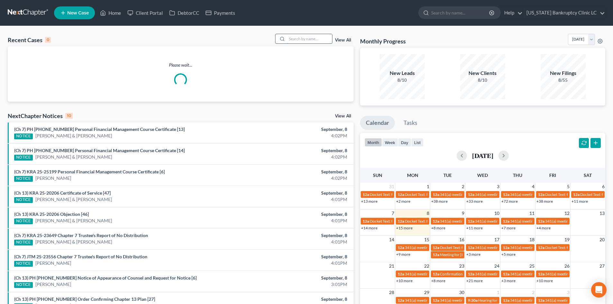
click at [296, 38] on input "search" at bounding box center [309, 38] width 45 height 9
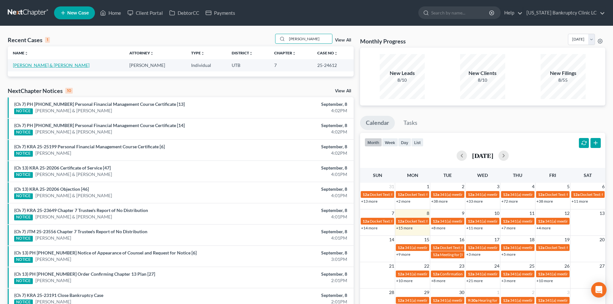
type input "[PERSON_NAME]"
drag, startPoint x: 41, startPoint y: 67, endPoint x: 120, endPoint y: 220, distance: 171.6
click at [41, 66] on link "[PERSON_NAME] & [PERSON_NAME]" at bounding box center [51, 64] width 77 height 5
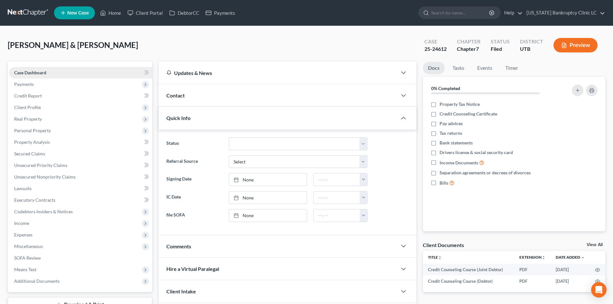
drag, startPoint x: 233, startPoint y: 124, endPoint x: 29, endPoint y: 72, distance: 209.7
click at [233, 124] on div "Quick Info" at bounding box center [278, 118] width 238 height 22
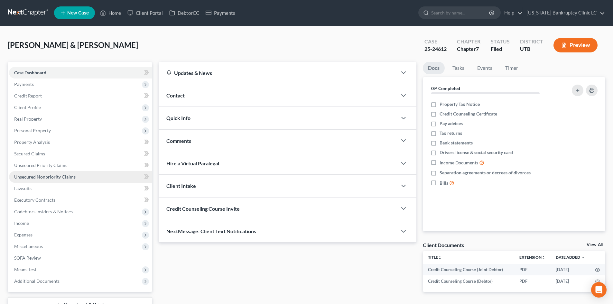
click at [48, 178] on span "Unsecured Nonpriority Claims" at bounding box center [44, 176] width 61 height 5
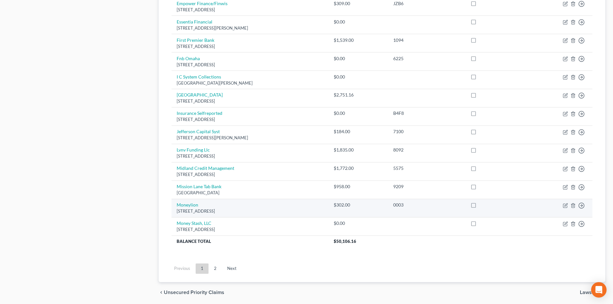
scroll to position [418, 0]
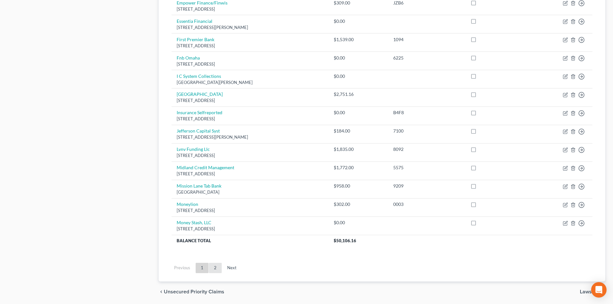
click at [209, 268] on link "2" at bounding box center [215, 268] width 13 height 10
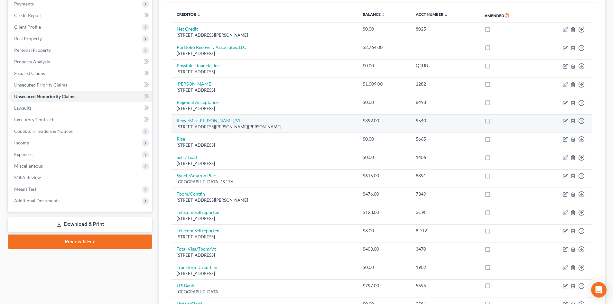
scroll to position [41, 0]
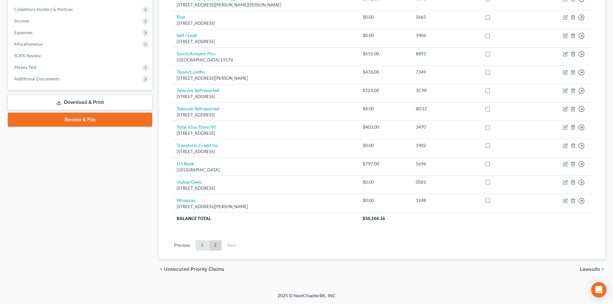
click at [200, 245] on link "1" at bounding box center [202, 245] width 13 height 10
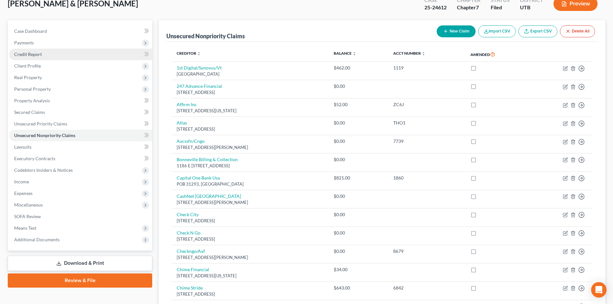
click at [45, 57] on link "Credit Report" at bounding box center [80, 55] width 143 height 12
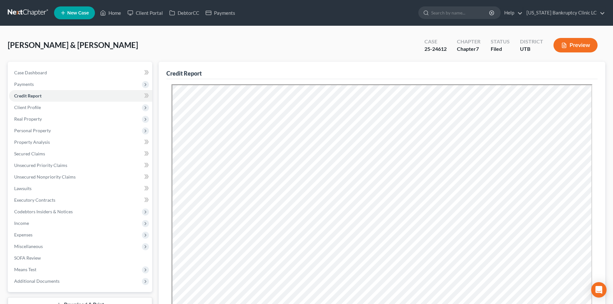
click at [249, 58] on div "[PERSON_NAME] & [PERSON_NAME] Upgraded Case 25-24612 Chapter Chapter 7 Status F…" at bounding box center [306, 48] width 597 height 28
click at [62, 175] on span "Unsecured Nonpriority Claims" at bounding box center [44, 176] width 61 height 5
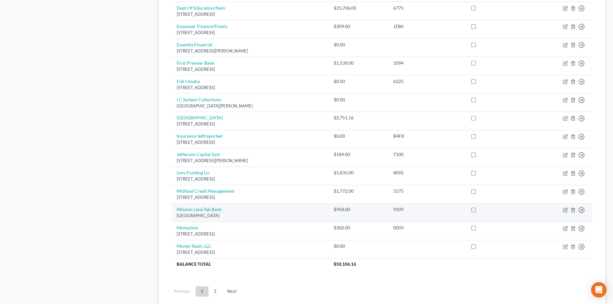
scroll to position [418, 0]
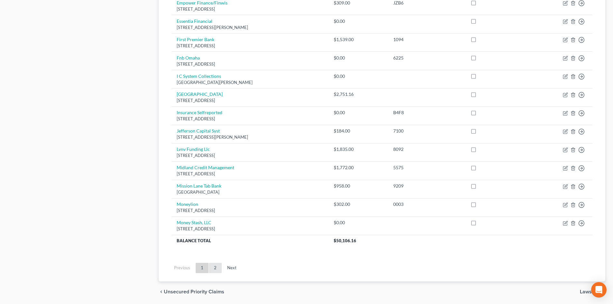
click at [211, 269] on link "2" at bounding box center [215, 268] width 13 height 10
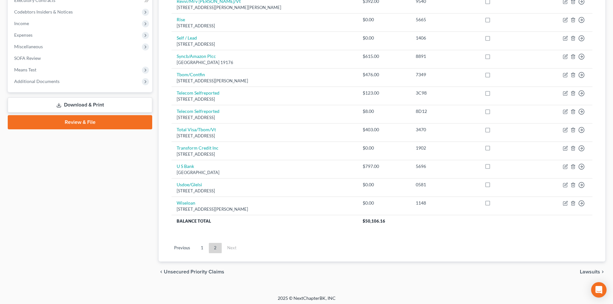
scroll to position [202, 0]
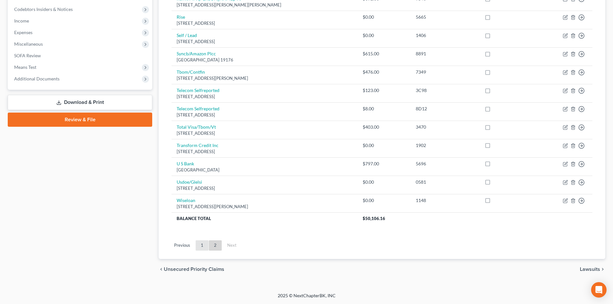
click at [199, 245] on link "1" at bounding box center [202, 245] width 13 height 10
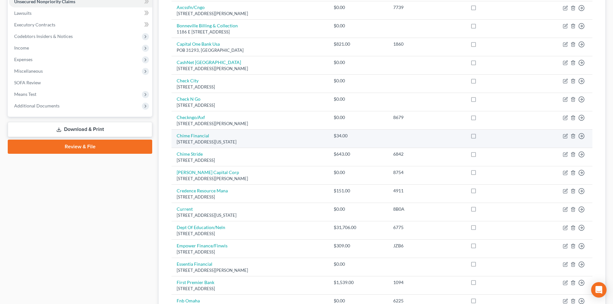
scroll to position [138, 0]
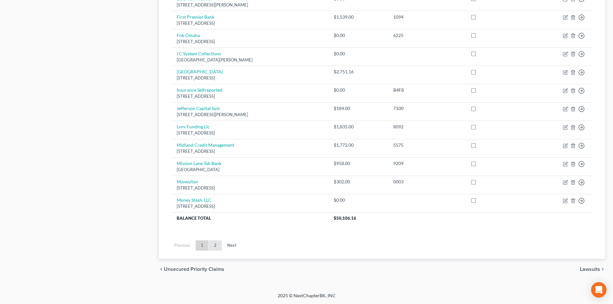
click at [220, 244] on link "2" at bounding box center [215, 245] width 13 height 10
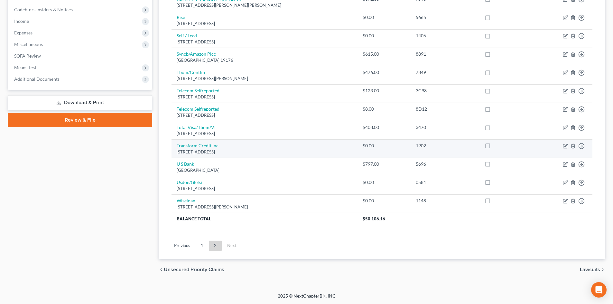
scroll to position [202, 0]
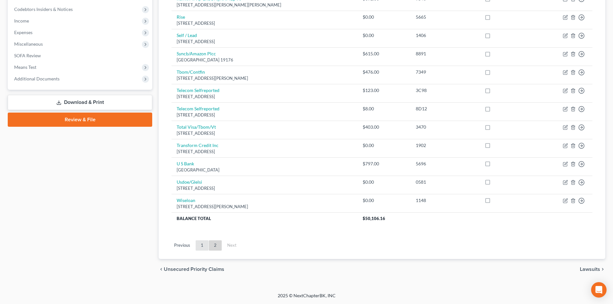
click at [199, 246] on link "1" at bounding box center [202, 245] width 13 height 10
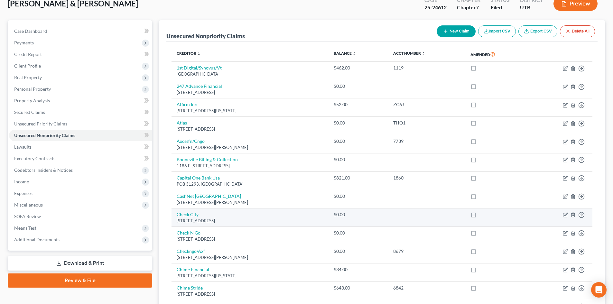
scroll to position [0, 0]
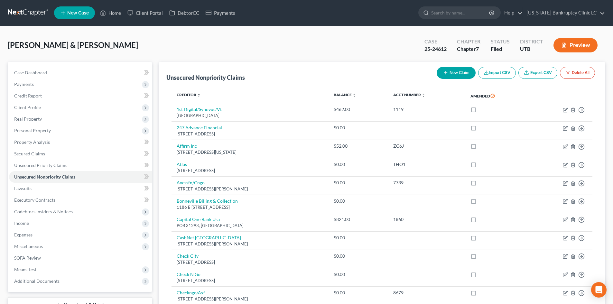
click at [447, 73] on button "New Claim" at bounding box center [455, 73] width 39 height 12
select select "2"
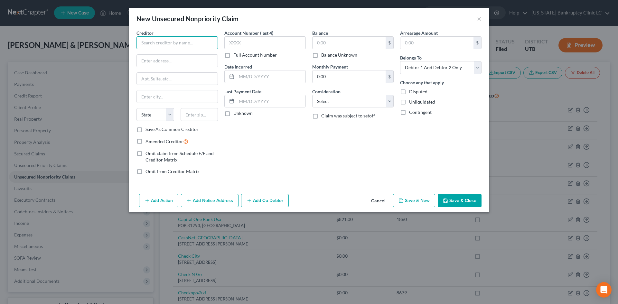
click at [167, 42] on input "text" at bounding box center [176, 42] width 81 height 13
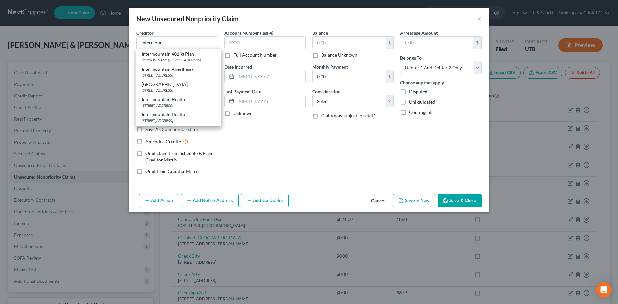
click at [183, 110] on div "[GEOGRAPHIC_DATA][STREET_ADDRESS]" at bounding box center [178, 102] width 85 height 15
type input "Intermountain Health"
type input "PO Box 27128"
type input "[GEOGRAPHIC_DATA]"
select select "46"
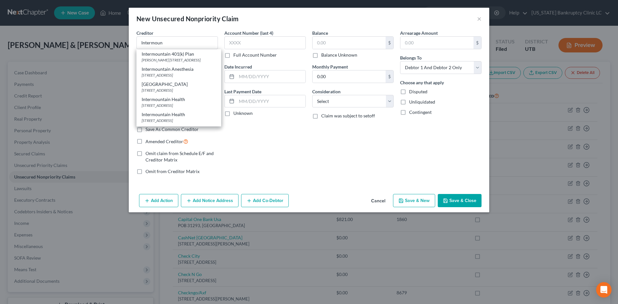
type input "84127-0128"
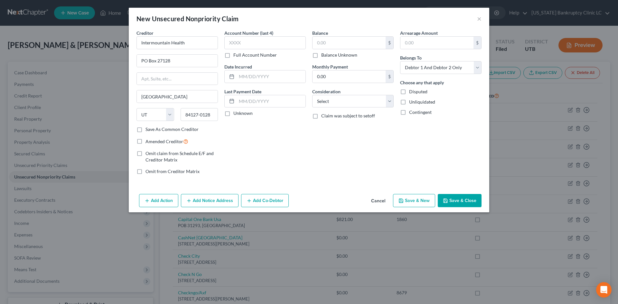
click at [177, 144] on label "Amended Creditor" at bounding box center [166, 141] width 43 height 7
click at [152, 142] on input "Amended Creditor" at bounding box center [150, 140] width 4 height 4
checkbox input "true"
click at [447, 197] on button "Save & Close" at bounding box center [459, 201] width 44 height 14
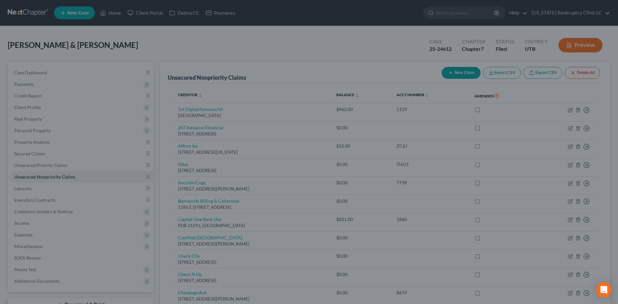
type input "0.00"
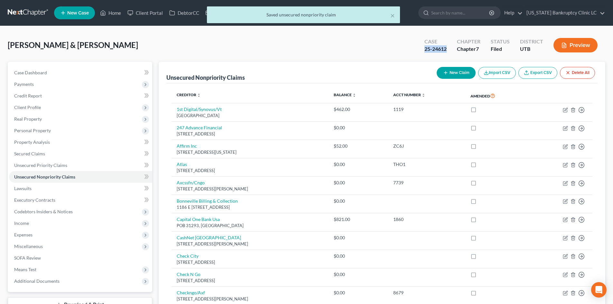
drag, startPoint x: 425, startPoint y: 52, endPoint x: 451, endPoint y: 54, distance: 25.8
click at [451, 54] on div "Case 25-24612" at bounding box center [435, 45] width 32 height 19
copy div "25-24612"
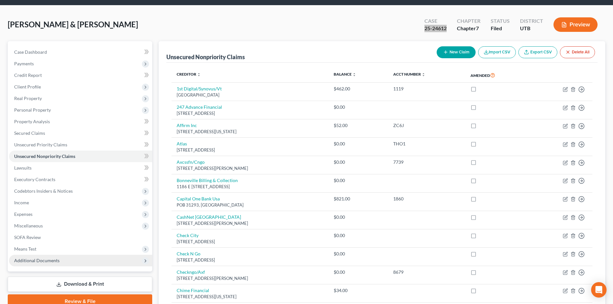
scroll to position [32, 0]
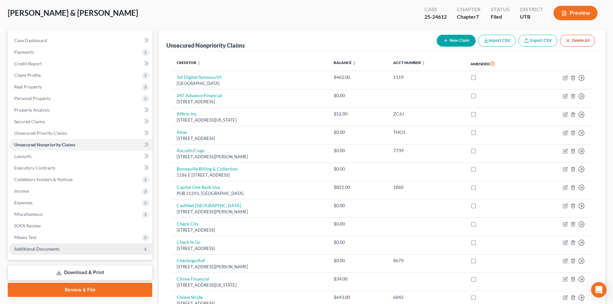
click at [49, 244] on span "Additional Documents" at bounding box center [80, 249] width 143 height 12
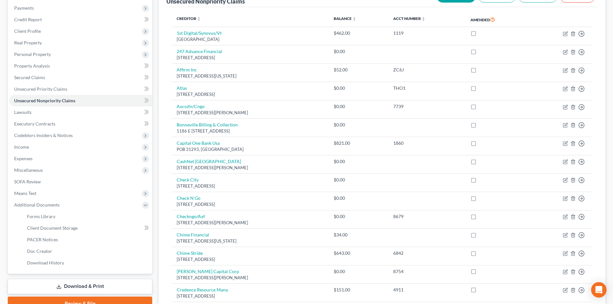
scroll to position [129, 0]
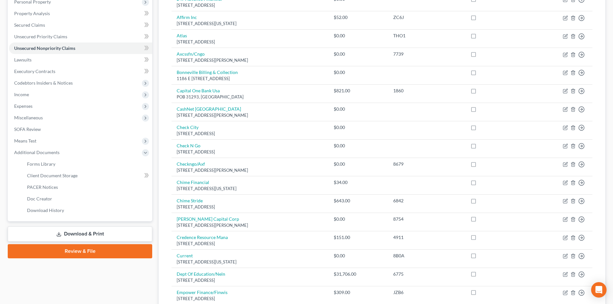
drag, startPoint x: 78, startPoint y: 234, endPoint x: 150, endPoint y: 239, distance: 71.9
click at [78, 234] on link "Download & Print" at bounding box center [80, 233] width 144 height 15
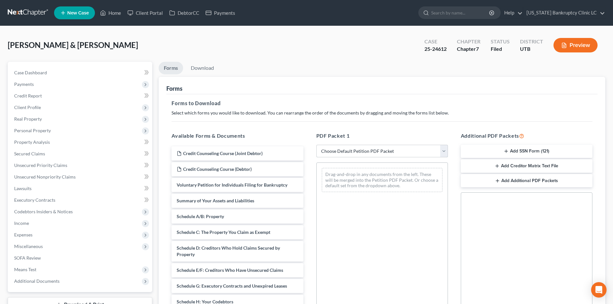
click at [330, 150] on select "Choose Default Petition PDF Packet Complete Bankruptcy Petition (all forms and …" at bounding box center [382, 151] width 132 height 13
select select "2"
click at [316, 145] on select "Choose Default Petition PDF Packet Complete Bankruptcy Petition (all forms and …" at bounding box center [382, 151] width 132 height 13
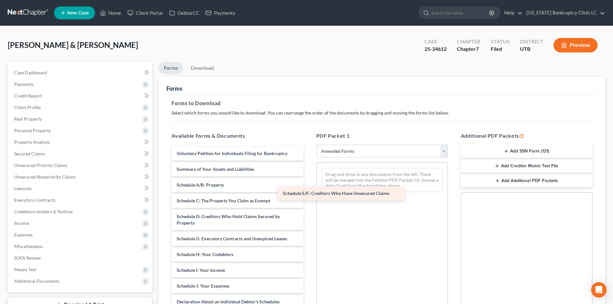
drag, startPoint x: 213, startPoint y: 237, endPoint x: 317, endPoint y: 184, distance: 116.8
click at [308, 178] on div "Schedule E/F: Creditors Who Have Unsecured Claims Voluntary Petition for Indivi…" at bounding box center [237, 292] width 142 height 292
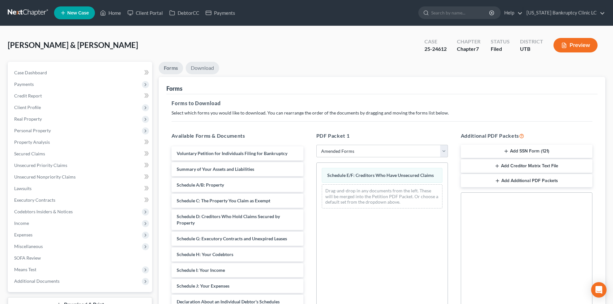
click at [203, 69] on link "Download" at bounding box center [202, 68] width 33 height 13
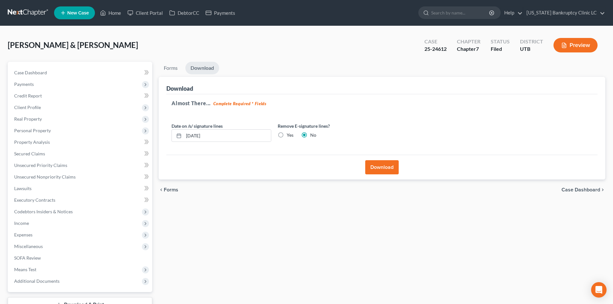
click at [385, 164] on button "Download" at bounding box center [381, 167] width 33 height 14
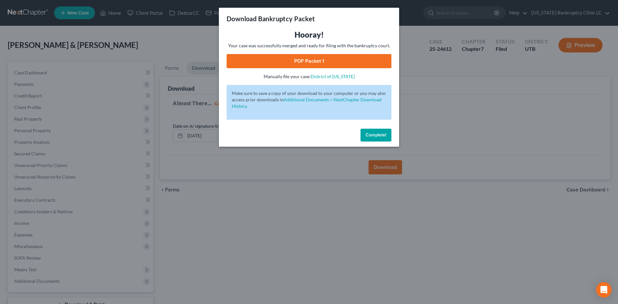
click at [337, 59] on link "PDF Packet 1" at bounding box center [308, 61] width 165 height 14
click at [386, 134] on button "Complete!" at bounding box center [375, 135] width 31 height 13
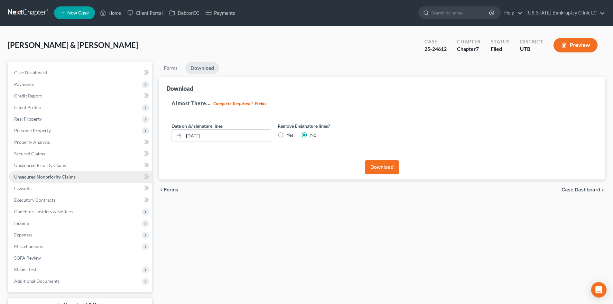
click at [46, 174] on span "Unsecured Nonpriority Claims" at bounding box center [44, 176] width 61 height 5
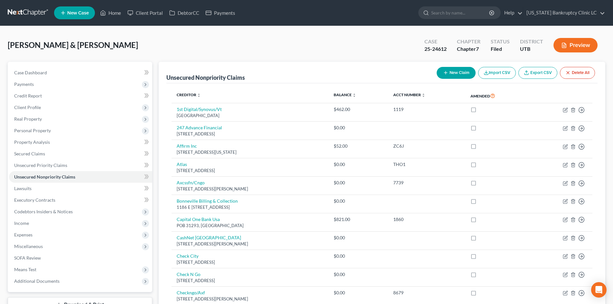
click at [449, 75] on button "New Claim" at bounding box center [455, 73] width 39 height 12
select select "2"
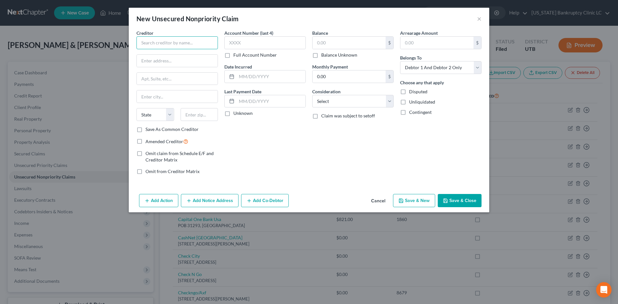
click at [186, 40] on input "text" at bounding box center [176, 42] width 81 height 13
click at [168, 72] on div "The CBE Group" at bounding box center [175, 69] width 67 height 6
type input "The CBE Group"
type input "[STREET_ADDRESS]"
type input "[GEOGRAPHIC_DATA]"
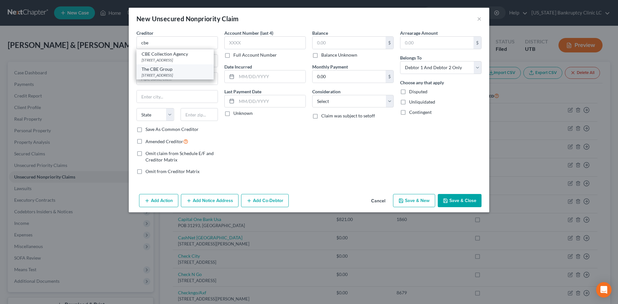
select select "16"
type input "50613"
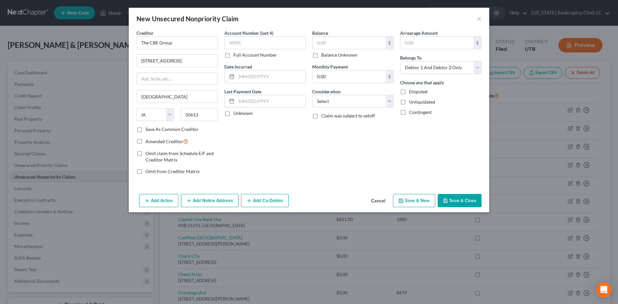
click at [168, 140] on span "Amended Creditor" at bounding box center [164, 141] width 38 height 5
click at [152, 140] on input "Amended Creditor" at bounding box center [150, 140] width 4 height 4
checkbox input "true"
click at [452, 196] on button "Save & Close" at bounding box center [459, 201] width 44 height 14
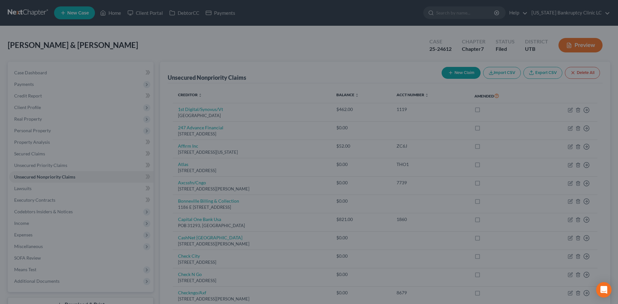
type input "0.00"
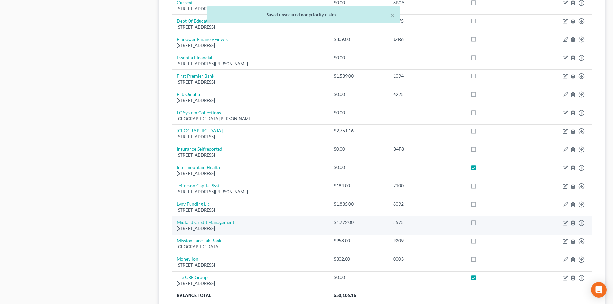
scroll to position [386, 0]
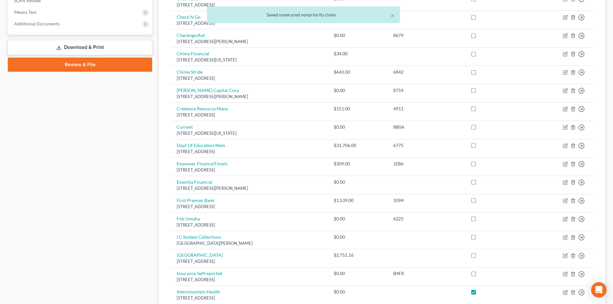
click at [83, 50] on link "Download & Print" at bounding box center [80, 47] width 144 height 15
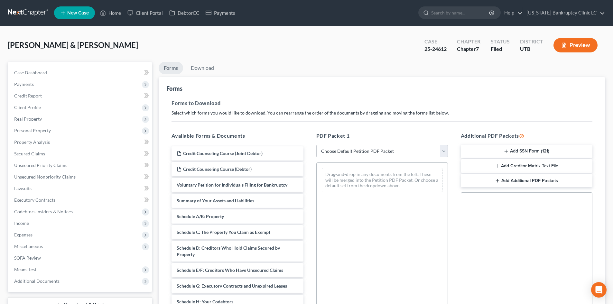
click at [347, 152] on select "Choose Default Petition PDF Packet Complete Bankruptcy Petition (all forms and …" at bounding box center [382, 151] width 132 height 13
select select "2"
click at [316, 145] on select "Choose Default Petition PDF Packet Complete Bankruptcy Petition (all forms and …" at bounding box center [382, 151] width 132 height 13
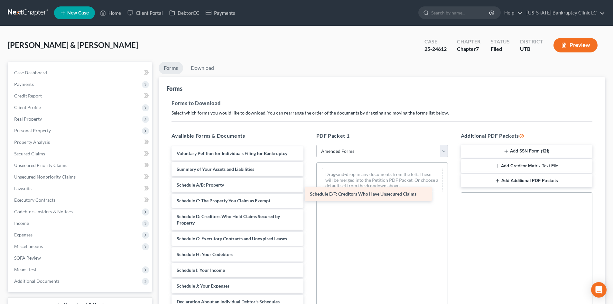
drag, startPoint x: 208, startPoint y: 241, endPoint x: 348, endPoint y: 188, distance: 149.0
click at [308, 189] on div "Schedule E/F: Creditors Who Have Unsecured Claims Voluntary Petition for Indivi…" at bounding box center [237, 292] width 142 height 292
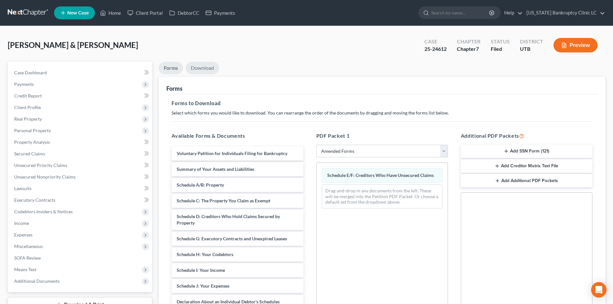
click at [195, 63] on link "Download" at bounding box center [202, 68] width 33 height 13
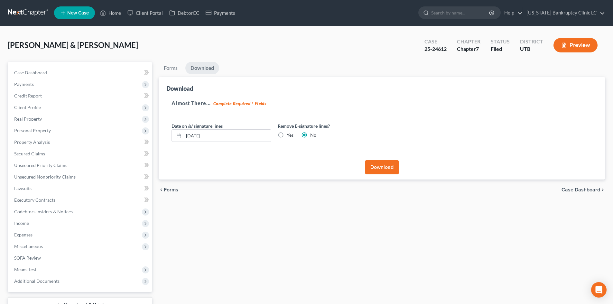
drag, startPoint x: 386, startPoint y: 165, endPoint x: 404, endPoint y: 178, distance: 22.5
click at [387, 165] on button "Download" at bounding box center [381, 167] width 33 height 14
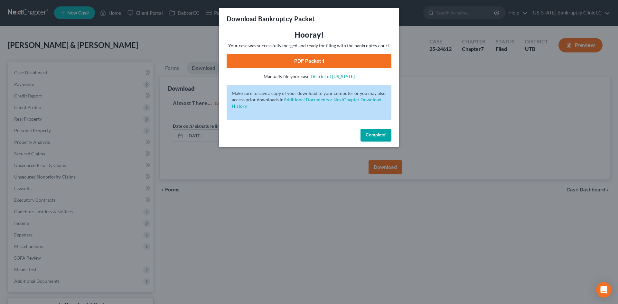
click at [328, 68] on link "PDF Packet 1" at bounding box center [308, 61] width 165 height 14
click at [371, 134] on span "Complete!" at bounding box center [375, 134] width 21 height 5
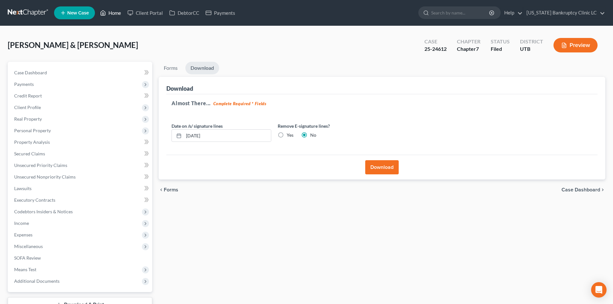
click at [119, 8] on link "Home" at bounding box center [110, 13] width 27 height 12
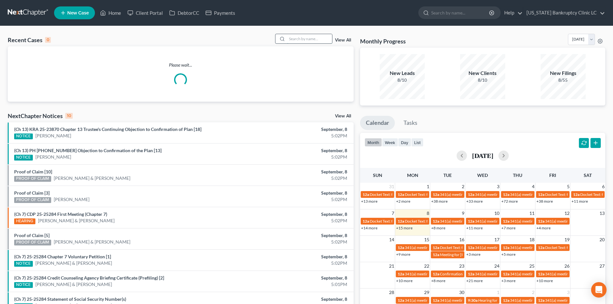
click at [299, 35] on input "search" at bounding box center [309, 38] width 45 height 9
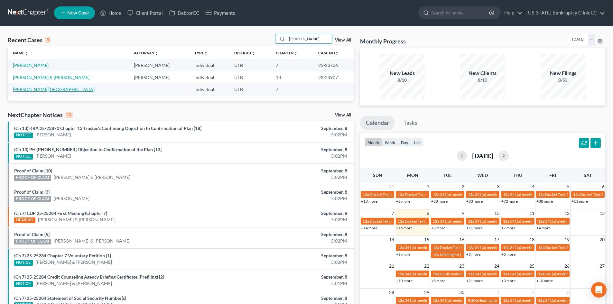
type input "[PERSON_NAME]"
click at [26, 91] on link "[PERSON_NAME][GEOGRAPHIC_DATA]" at bounding box center [54, 89] width 82 height 5
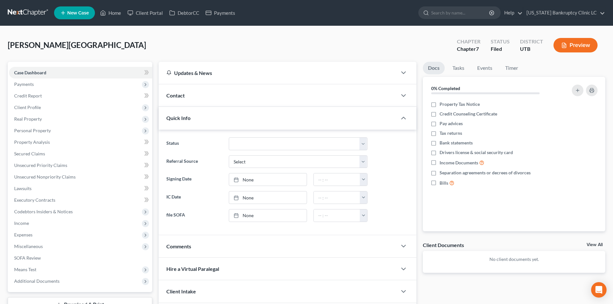
click at [78, 11] on span "New Case" at bounding box center [78, 13] width 22 height 5
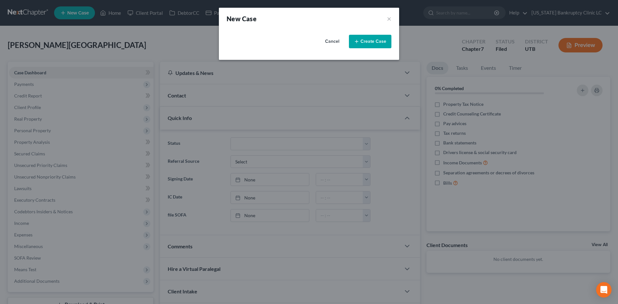
select select "81"
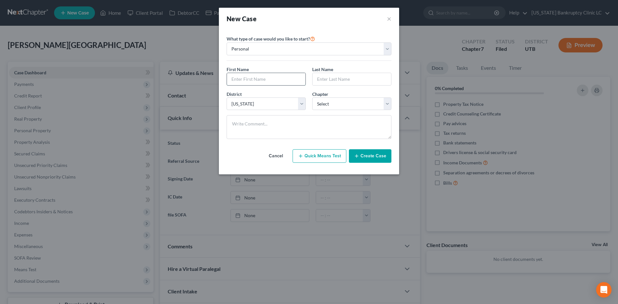
click at [262, 81] on input "text" at bounding box center [266, 79] width 78 height 12
type input "[PERSON_NAME]"
click at [349, 109] on select "Select 7 11 12 13" at bounding box center [351, 103] width 79 height 13
select select "0"
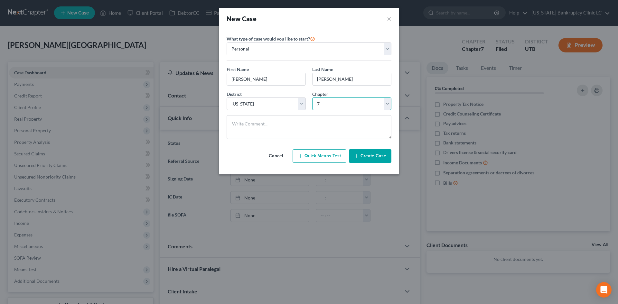
click at [312, 97] on select "Select 7 11 12 13" at bounding box center [351, 103] width 79 height 13
click at [387, 158] on button "Create Case" at bounding box center [370, 156] width 42 height 14
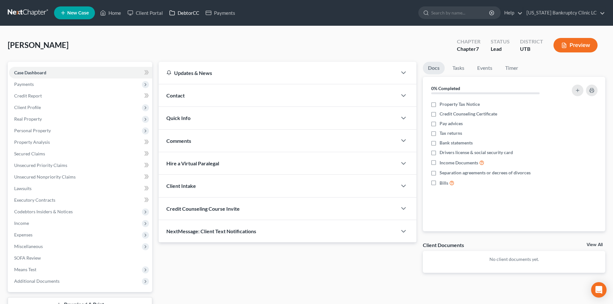
drag, startPoint x: 182, startPoint y: 13, endPoint x: 242, endPoint y: 43, distance: 67.3
click at [182, 13] on link "DebtorCC" at bounding box center [184, 13] width 36 height 12
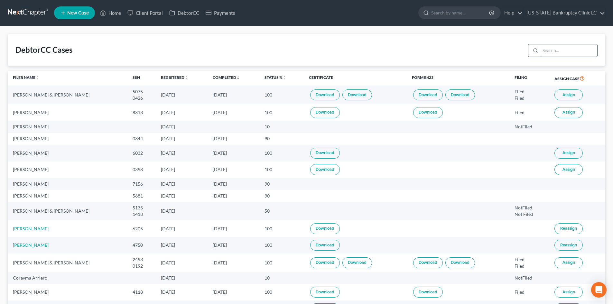
click at [569, 56] on input "search" at bounding box center [568, 50] width 57 height 12
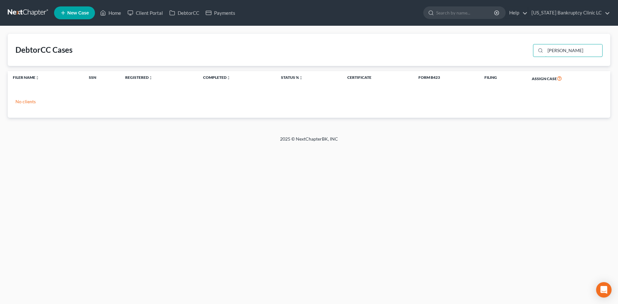
type input "[PERSON_NAME]"
drag, startPoint x: 59, startPoint y: 98, endPoint x: 63, endPoint y: 94, distance: 5.7
click at [59, 98] on div "No clients" at bounding box center [309, 104] width 602 height 27
